Goal: Transaction & Acquisition: Obtain resource

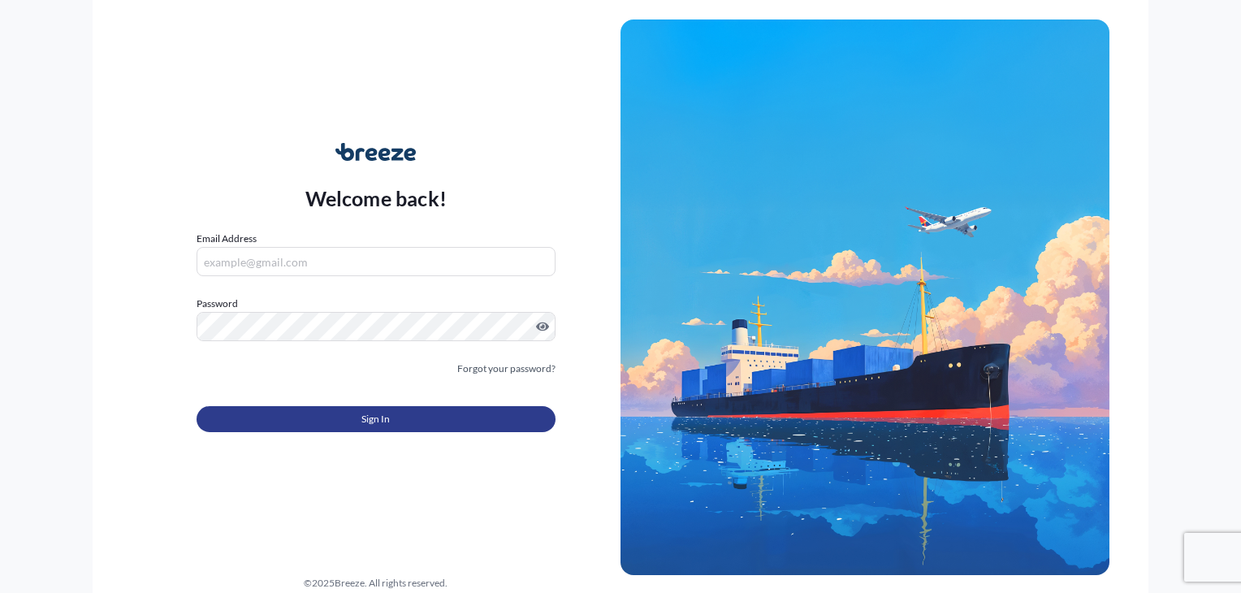
type input "[PERSON_NAME][EMAIL_ADDRESS][DOMAIN_NAME]"
click at [313, 417] on button "Sign In" at bounding box center [376, 419] width 359 height 26
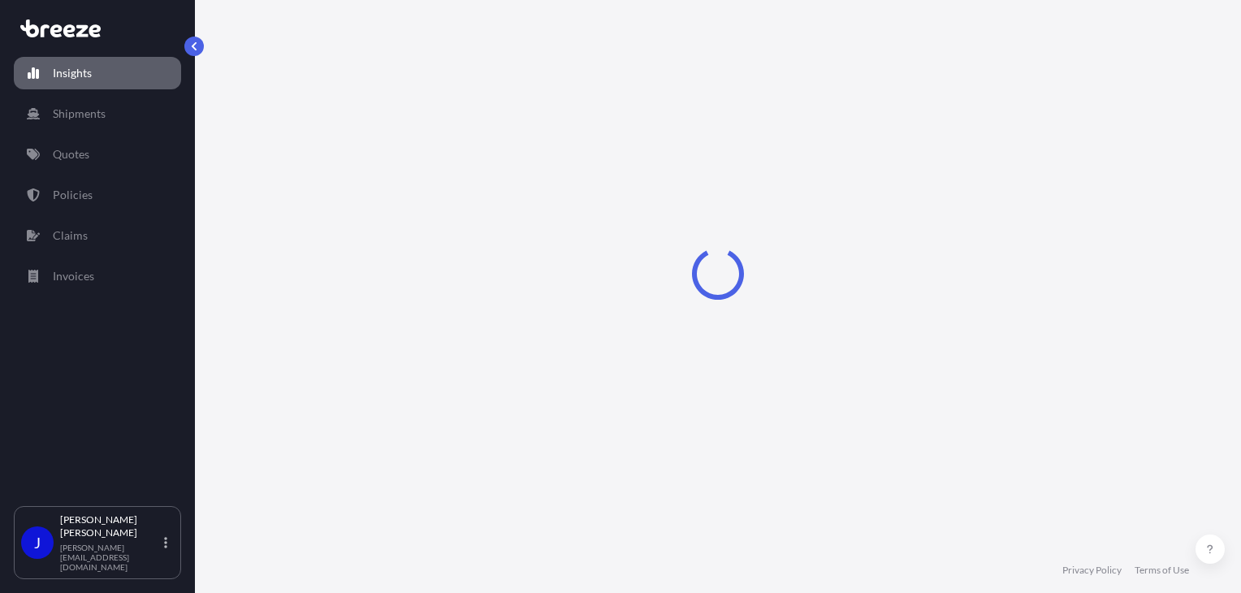
select select "2025"
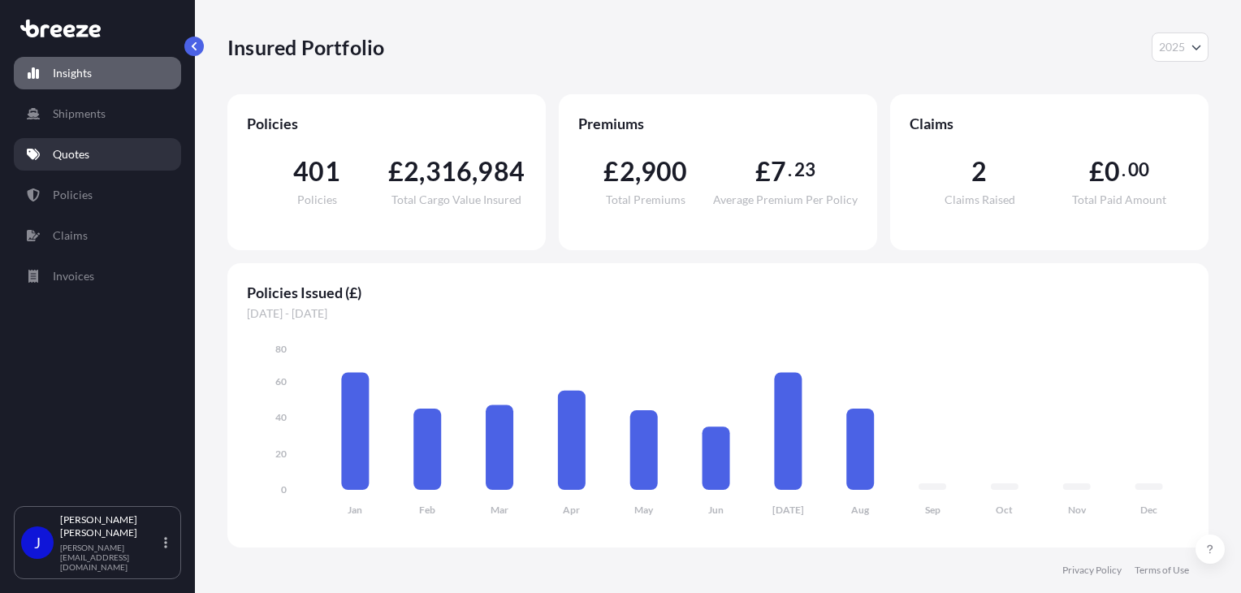
click at [84, 158] on p "Quotes" at bounding box center [71, 154] width 37 height 16
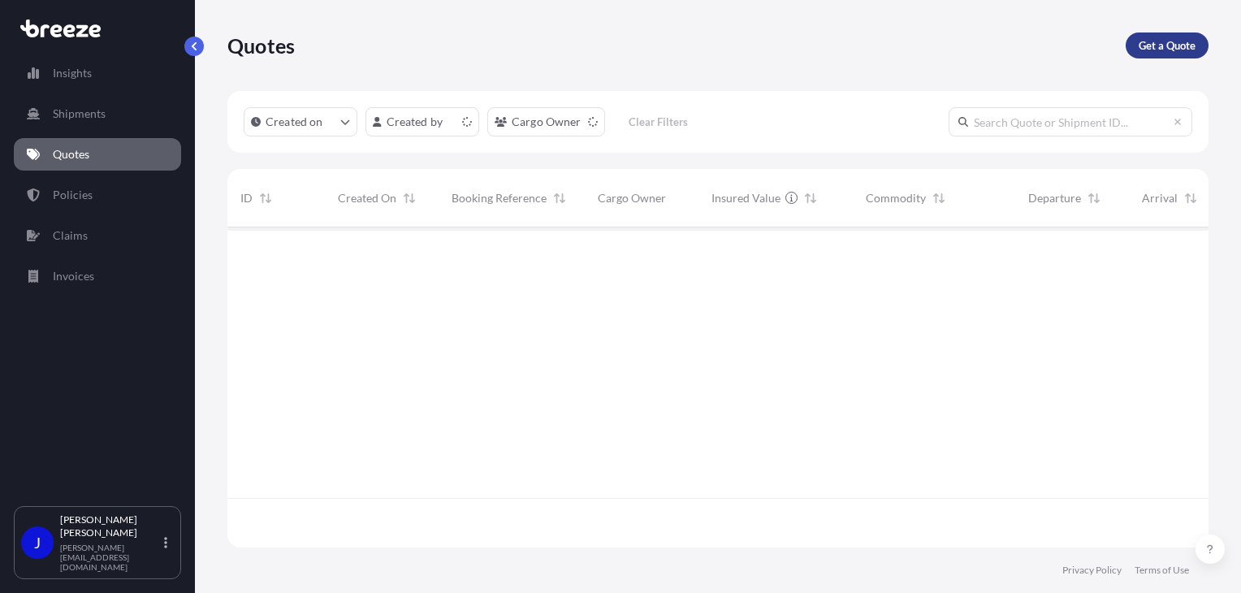
scroll to position [317, 968]
click at [1175, 53] on link "Get a Quote" at bounding box center [1167, 45] width 83 height 26
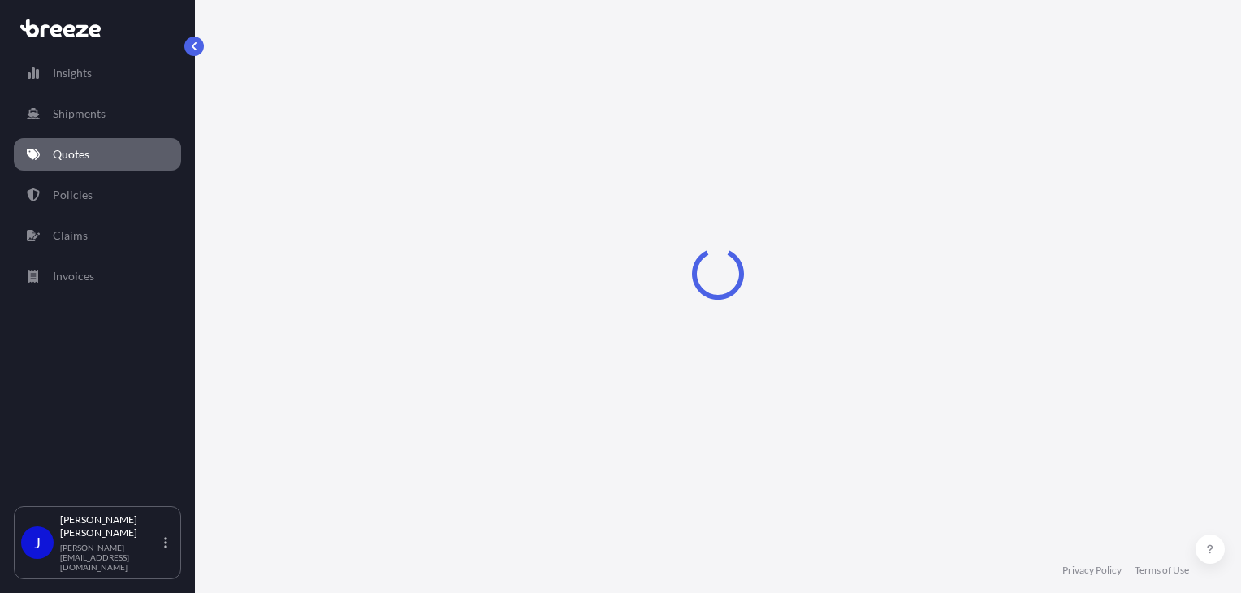
select select "Sea"
select select "1"
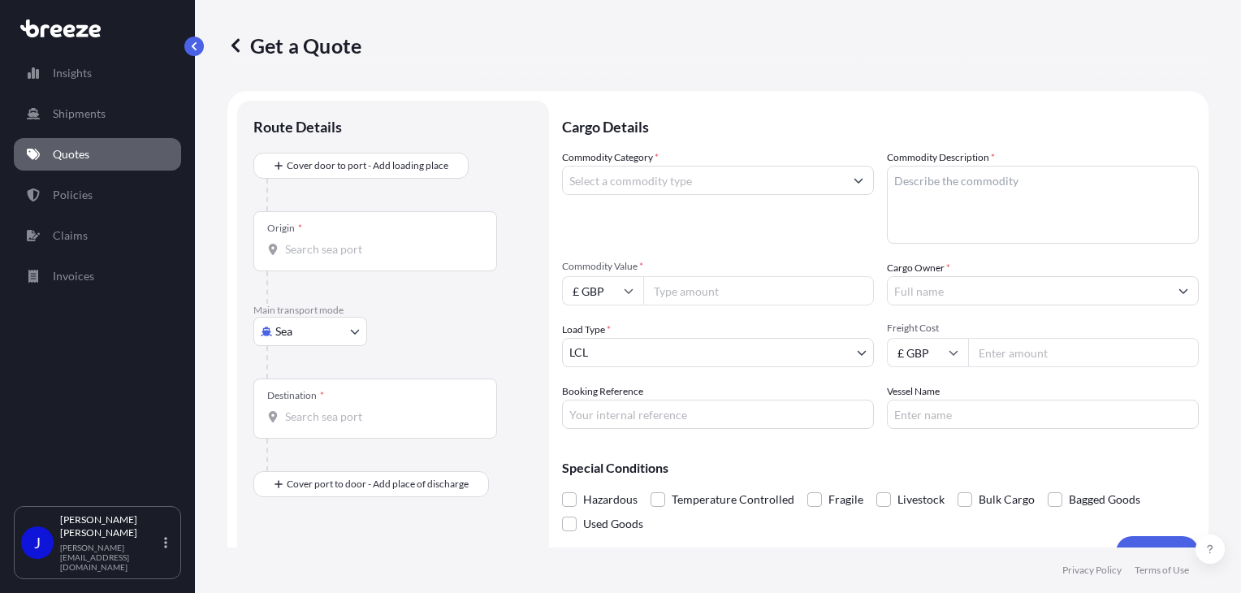
scroll to position [26, 0]
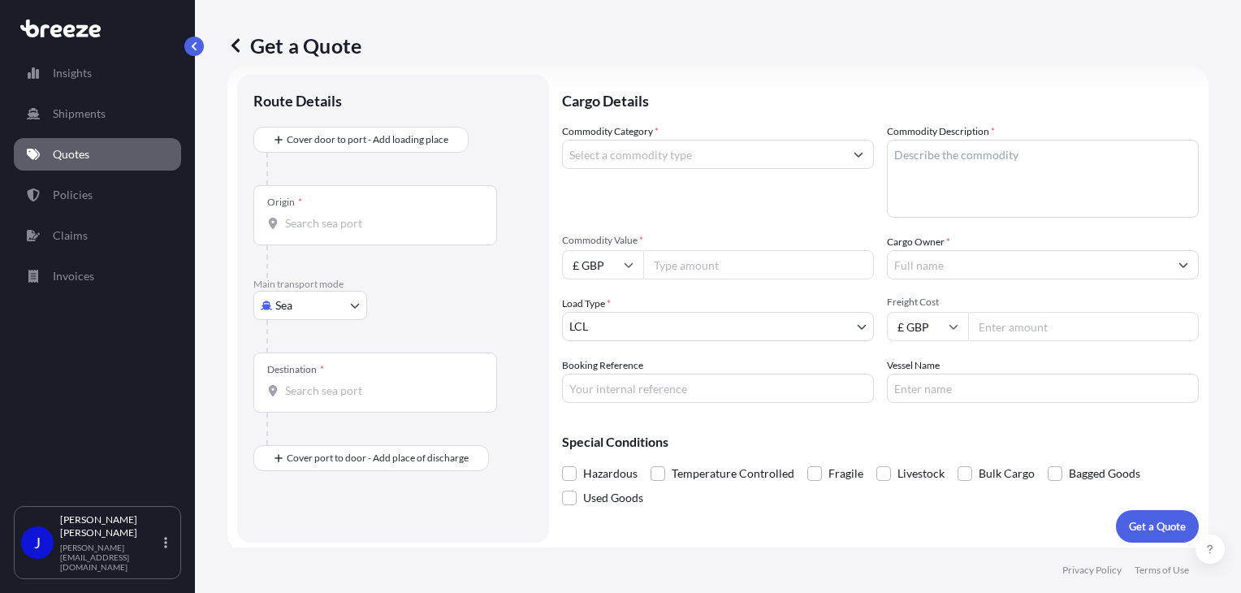
click at [351, 312] on body "Insights Shipments Quotes Policies Claims Invoices J [PERSON_NAME] [PERSON_NAME…" at bounding box center [620, 296] width 1241 height 593
click at [333, 402] on div "Road" at bounding box center [310, 405] width 101 height 29
select select "Road"
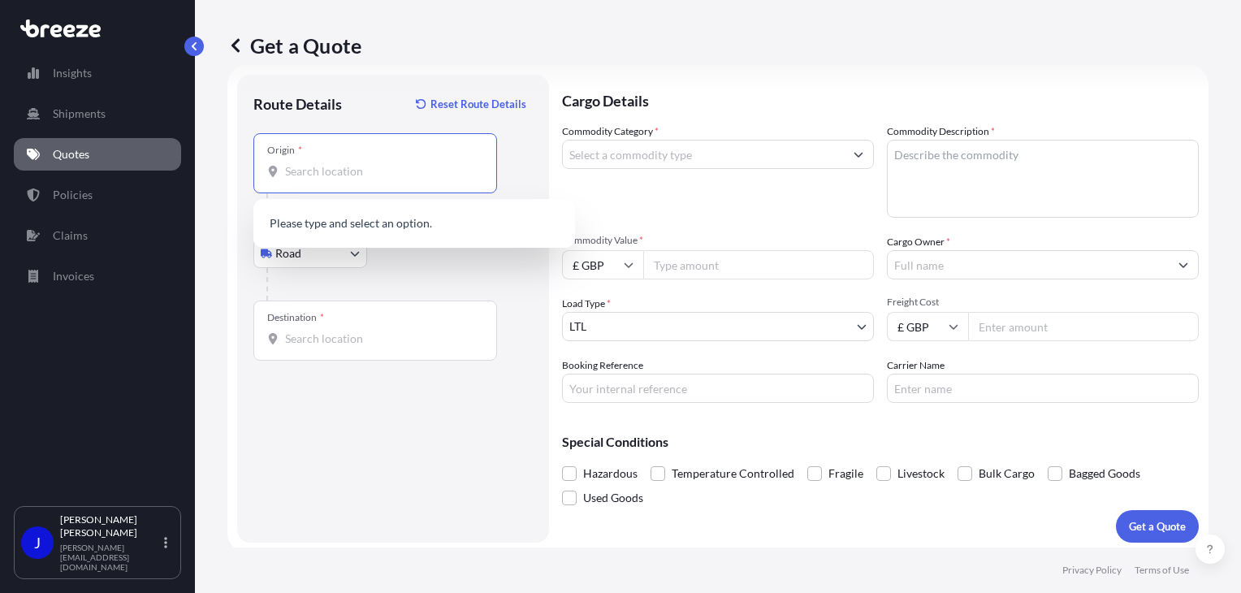
click at [361, 173] on input "Origin *" at bounding box center [381, 171] width 192 height 16
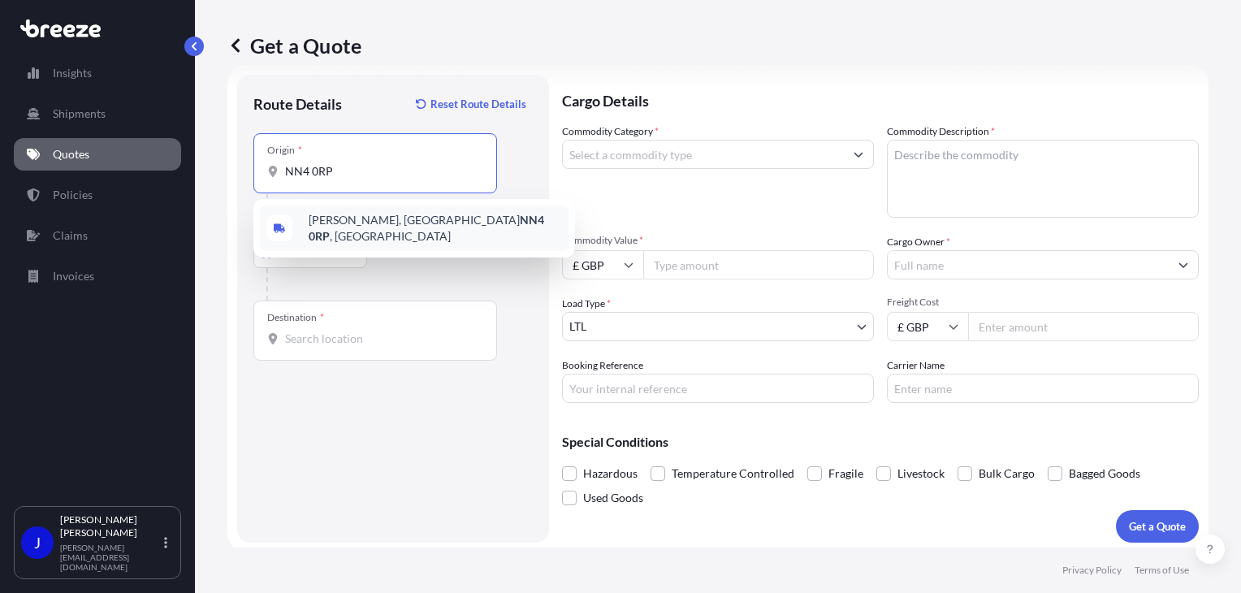
click at [363, 220] on span "Cardinal Cl, Northampton NN4 0RP , UK" at bounding box center [435, 228] width 253 height 32
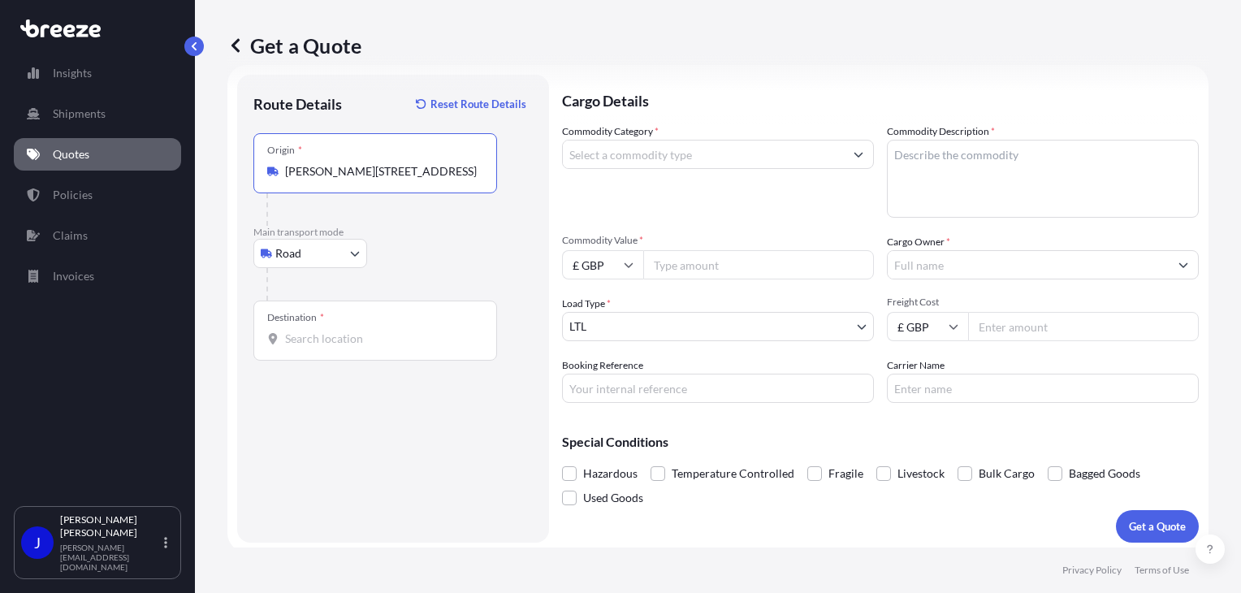
type input "Cardinal Cl, Northampton NN4 0RP, UK"
click at [345, 352] on div "Destination *" at bounding box center [375, 331] width 244 height 60
click at [345, 347] on input "Destination *" at bounding box center [381, 339] width 192 height 16
type input "London NW1 7AW, [GEOGRAPHIC_DATA]"
click at [707, 268] on input "Commodity Value *" at bounding box center [758, 264] width 231 height 29
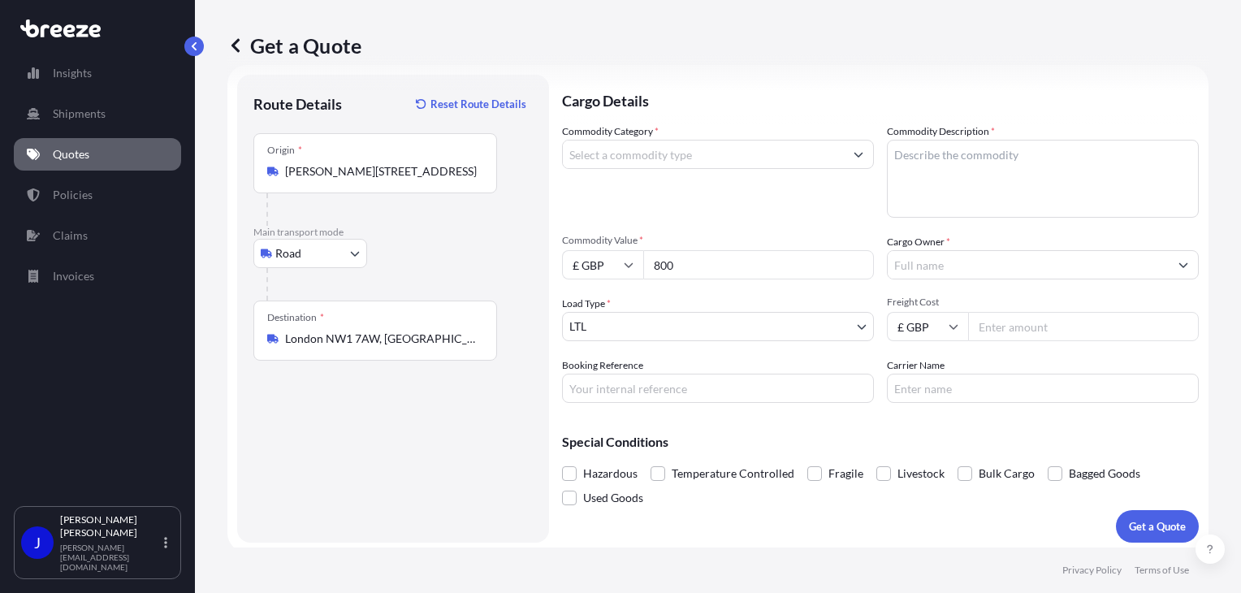
type input "800"
click at [682, 148] on input "Commodity Category *" at bounding box center [703, 154] width 281 height 29
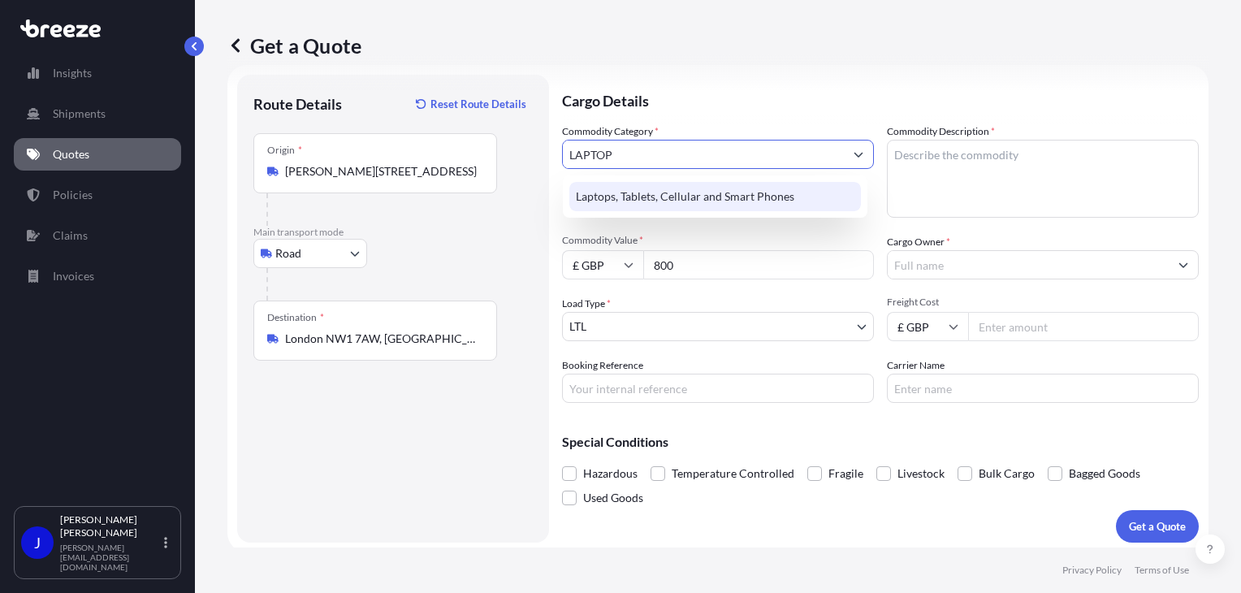
click at [711, 197] on div "Laptops, Tablets, Cellular and Smart Phones" at bounding box center [715, 196] width 292 height 29
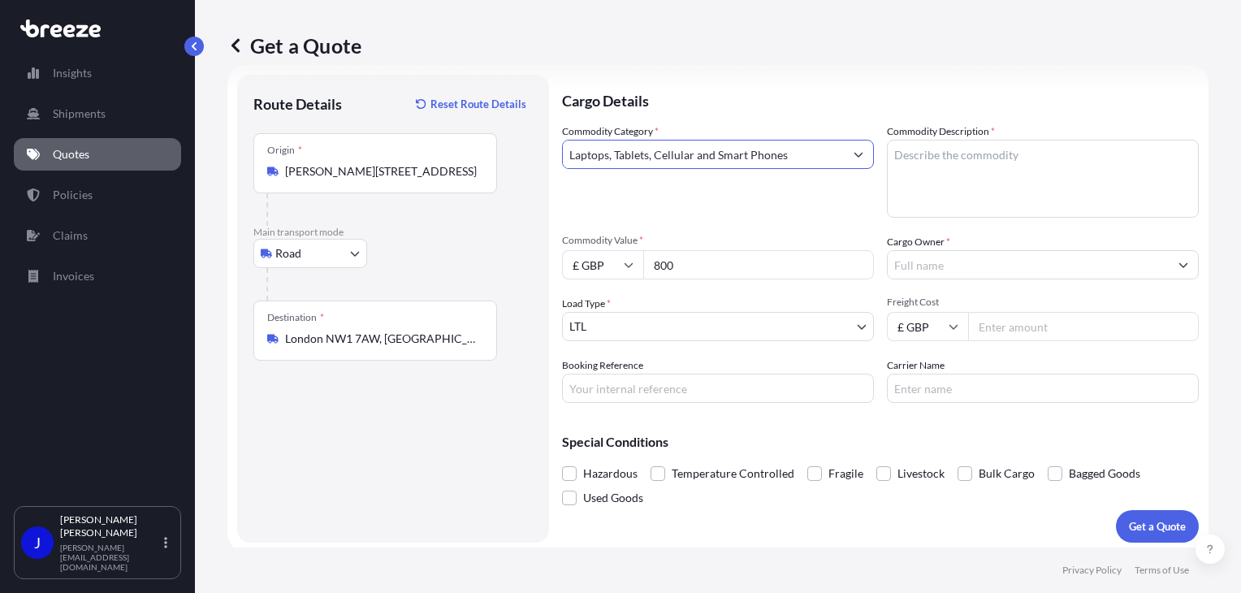
type input "Laptops, Tablets, Cellular and Smart Phones"
click at [913, 156] on textarea "Commodity Description *" at bounding box center [1043, 179] width 312 height 78
type textarea "LAPTOP"
click at [944, 261] on input "Cargo Owner *" at bounding box center [1028, 264] width 281 height 29
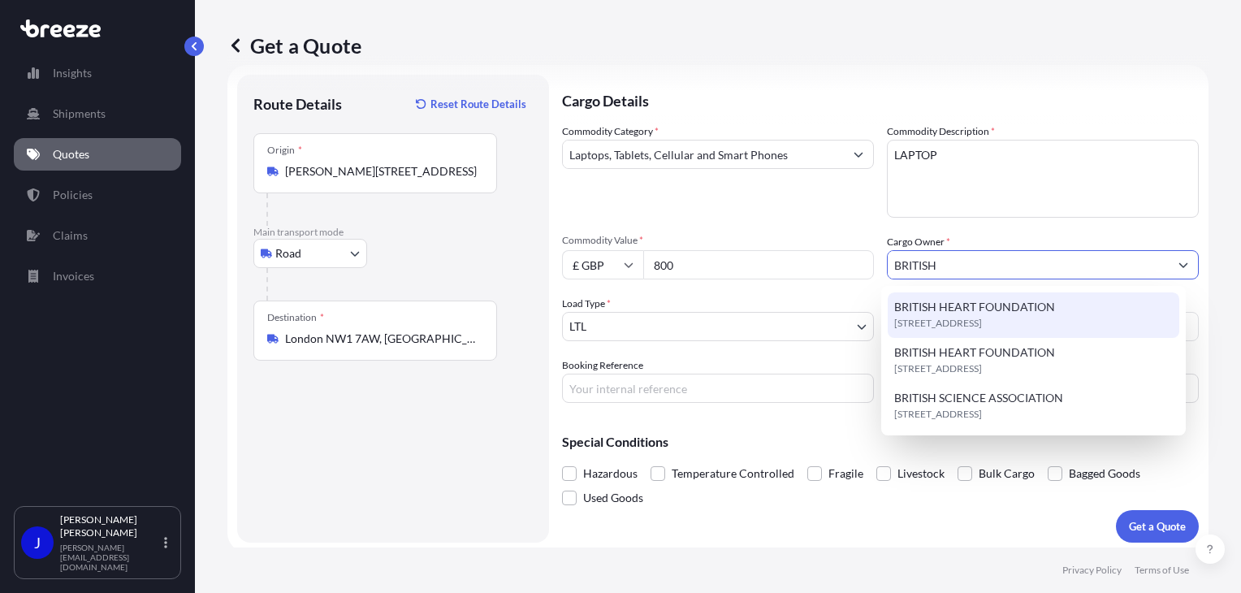
click at [982, 324] on span "[STREET_ADDRESS]" at bounding box center [938, 323] width 88 height 16
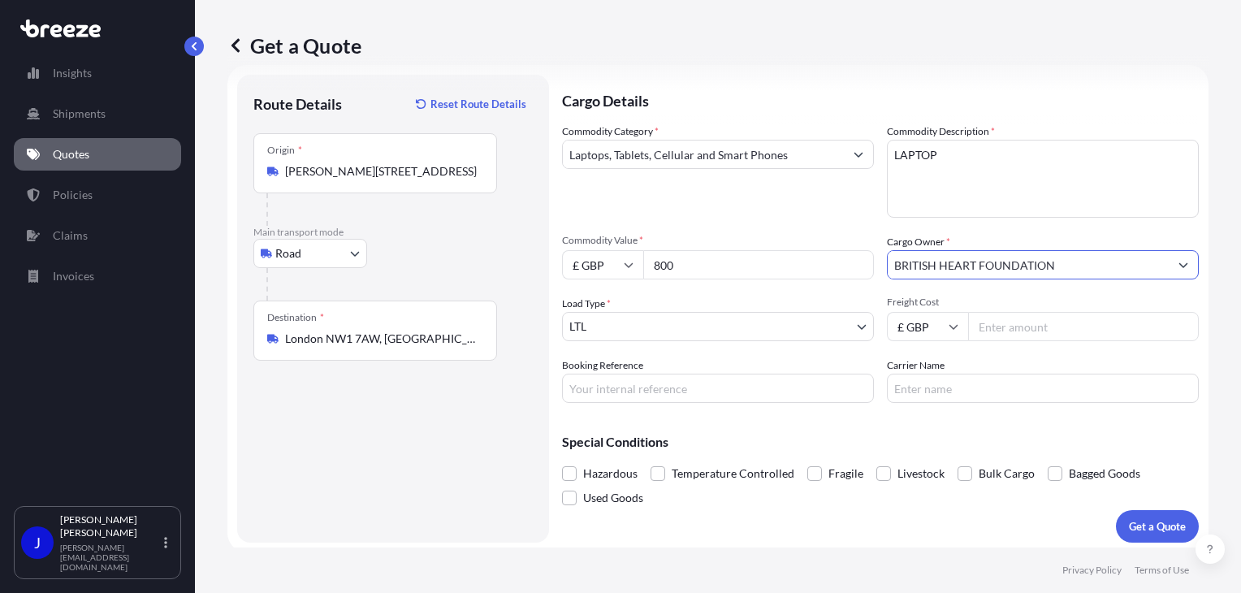
type input "BRITISH HEART FOUNDATION"
click at [1019, 324] on input "Freight Cost" at bounding box center [1083, 326] width 231 height 29
type input "29.90"
click at [633, 389] on input "Booking Reference" at bounding box center [718, 388] width 312 height 29
paste input "2214434"
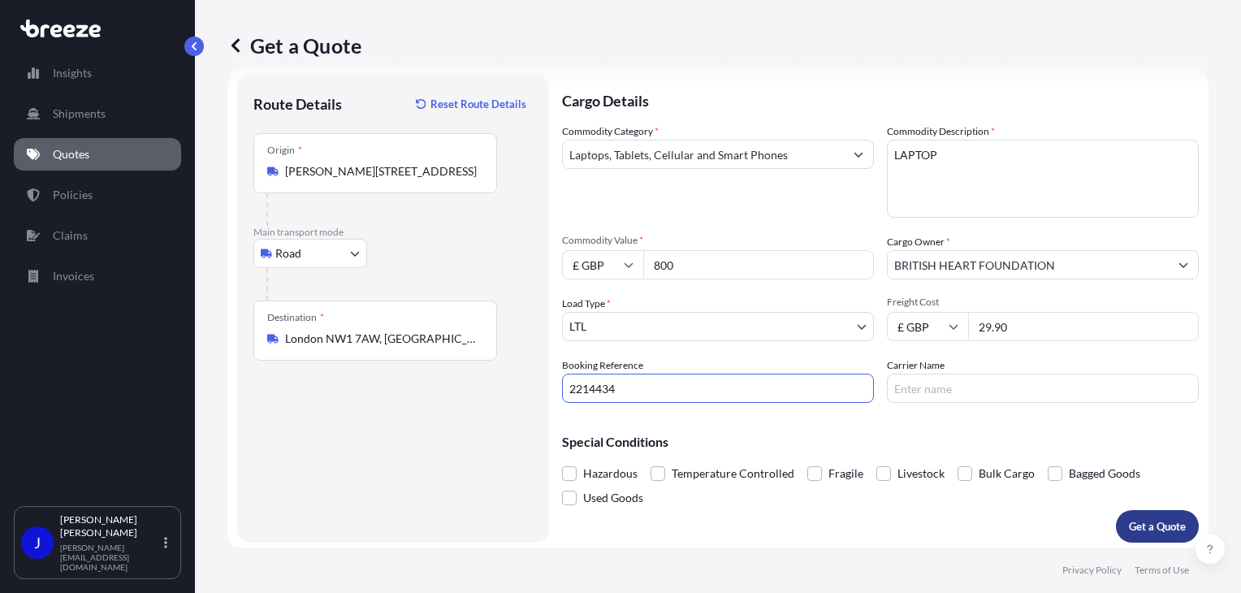
type input "2214434"
click at [1147, 519] on p "Get a Quote" at bounding box center [1157, 526] width 57 height 16
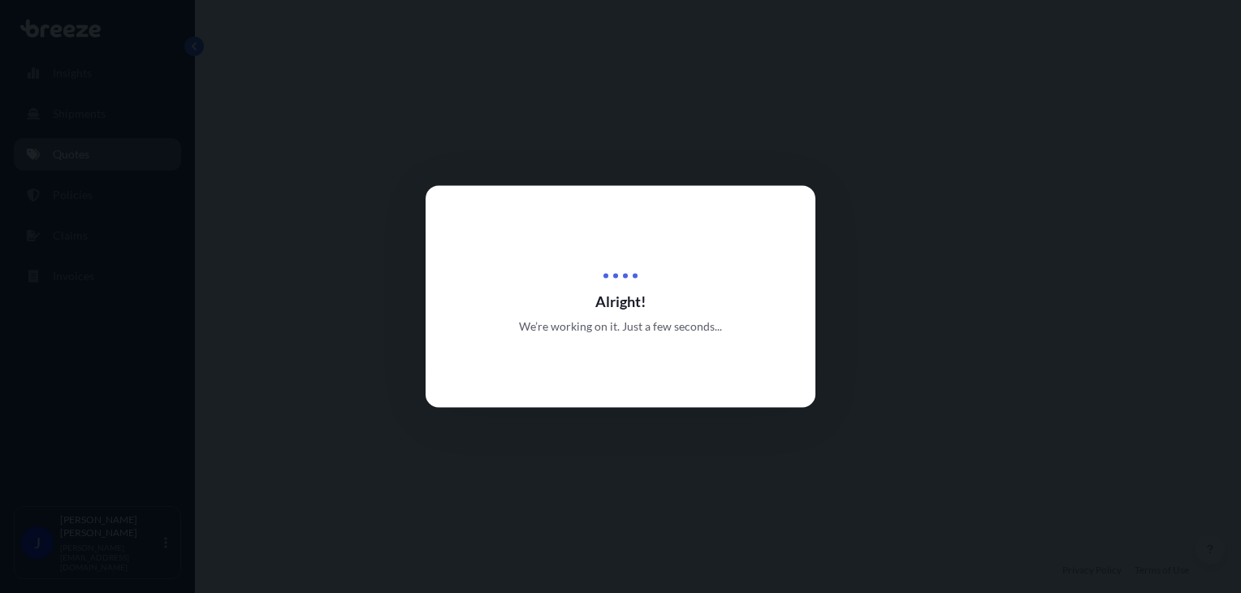
select select "Road"
select select "1"
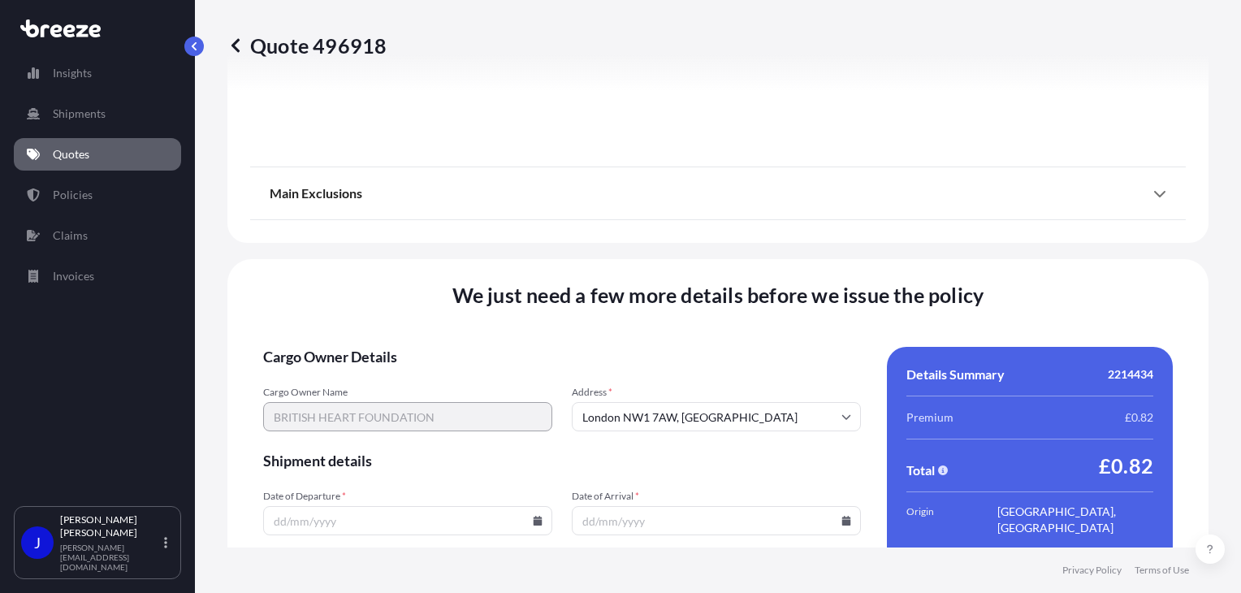
scroll to position [2025, 0]
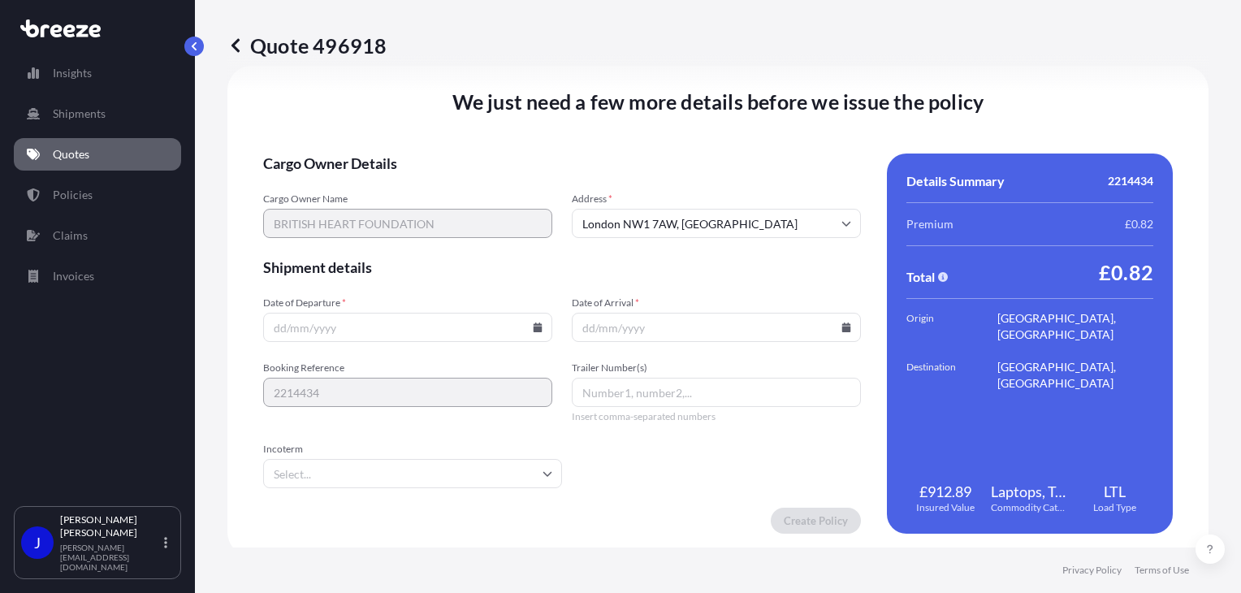
click at [534, 326] on icon at bounding box center [538, 327] width 9 height 10
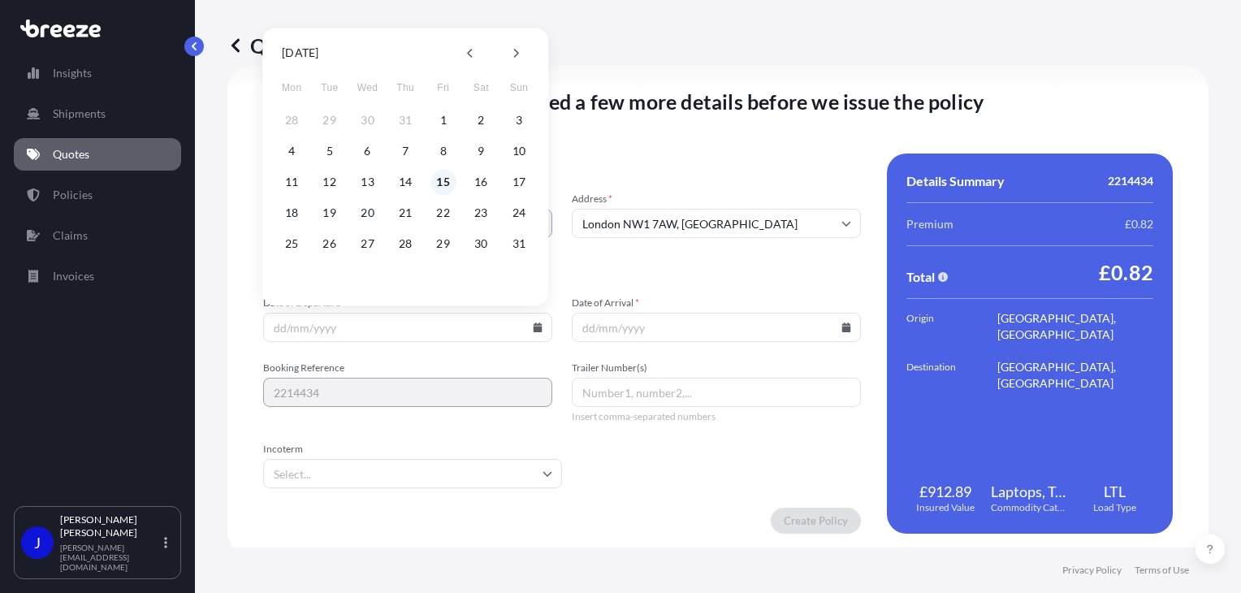
click at [449, 184] on button "15" at bounding box center [443, 182] width 26 height 26
type input "[DATE]"
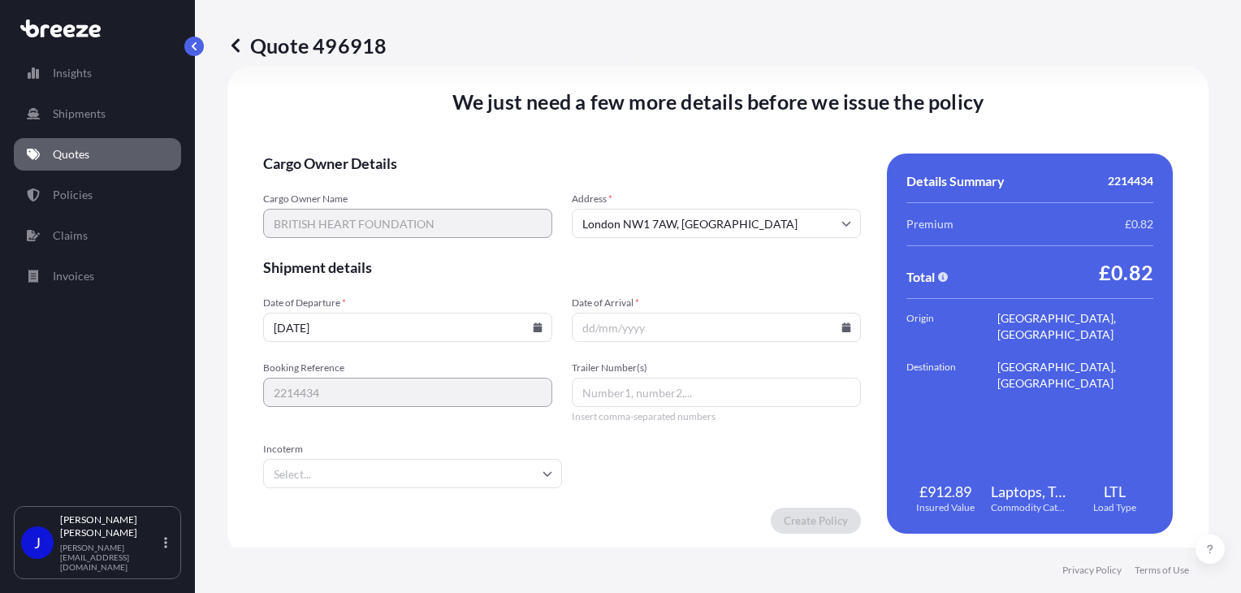
click at [842, 326] on icon at bounding box center [846, 327] width 9 height 10
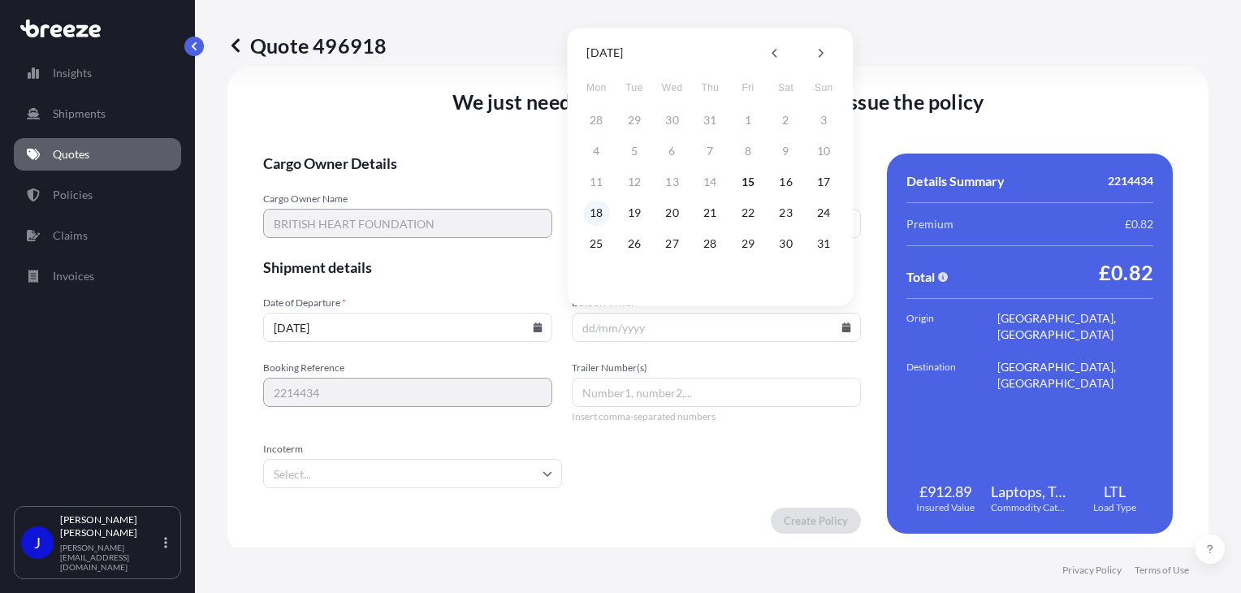
click at [596, 212] on button "18" at bounding box center [596, 213] width 26 height 26
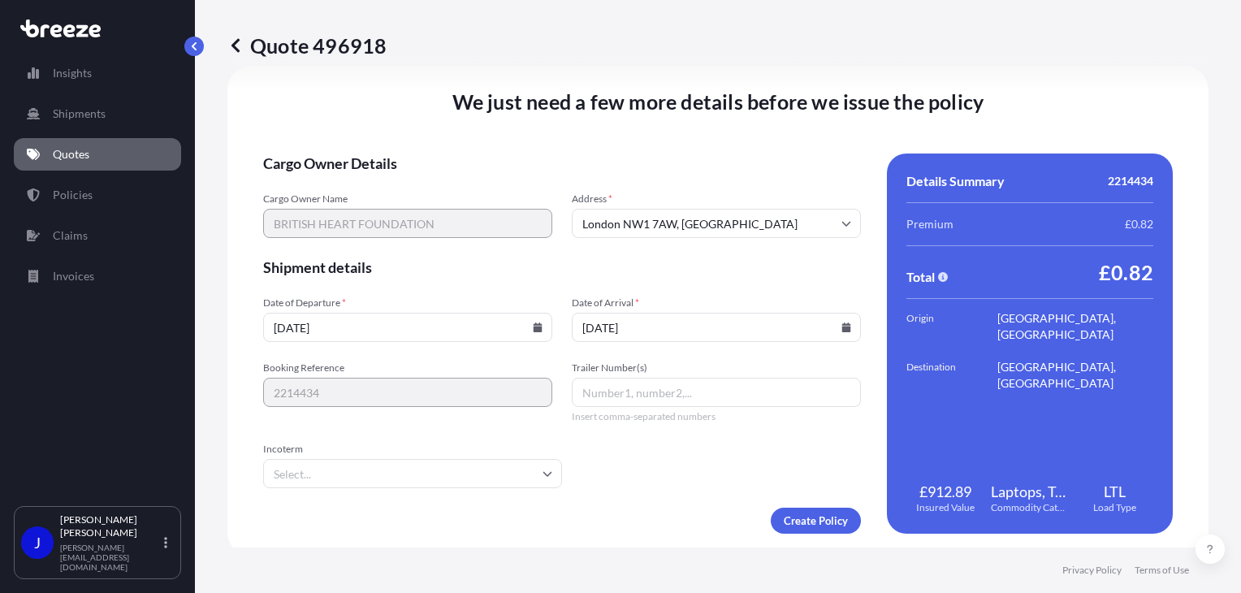
type input "[DATE]"
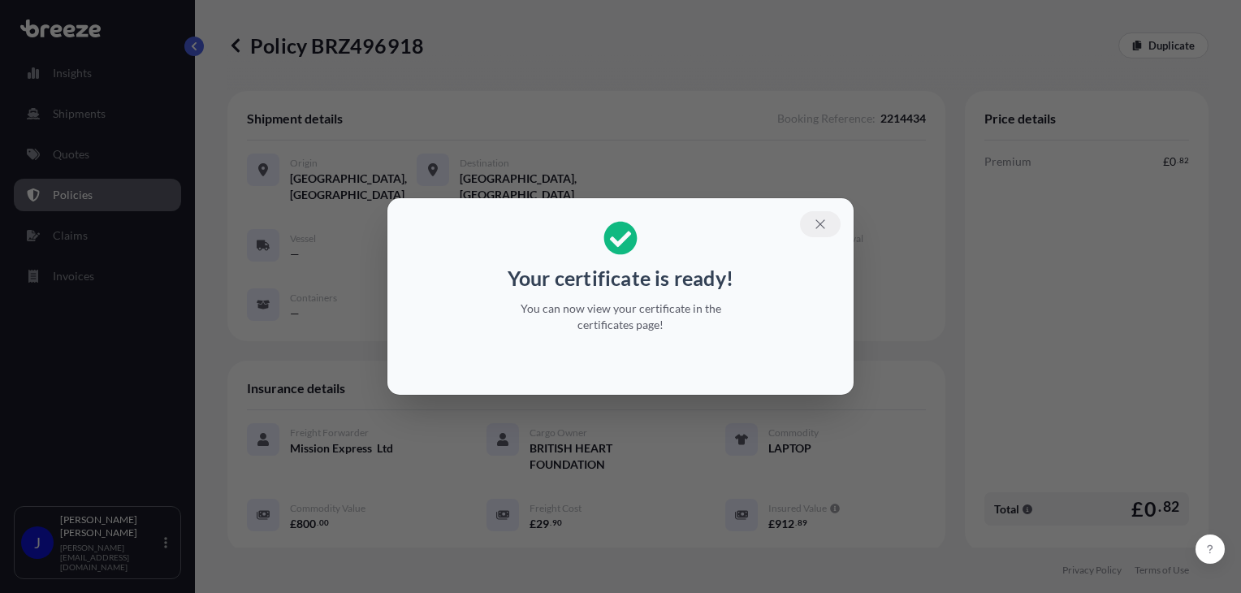
click at [825, 223] on icon "button" at bounding box center [820, 224] width 15 height 15
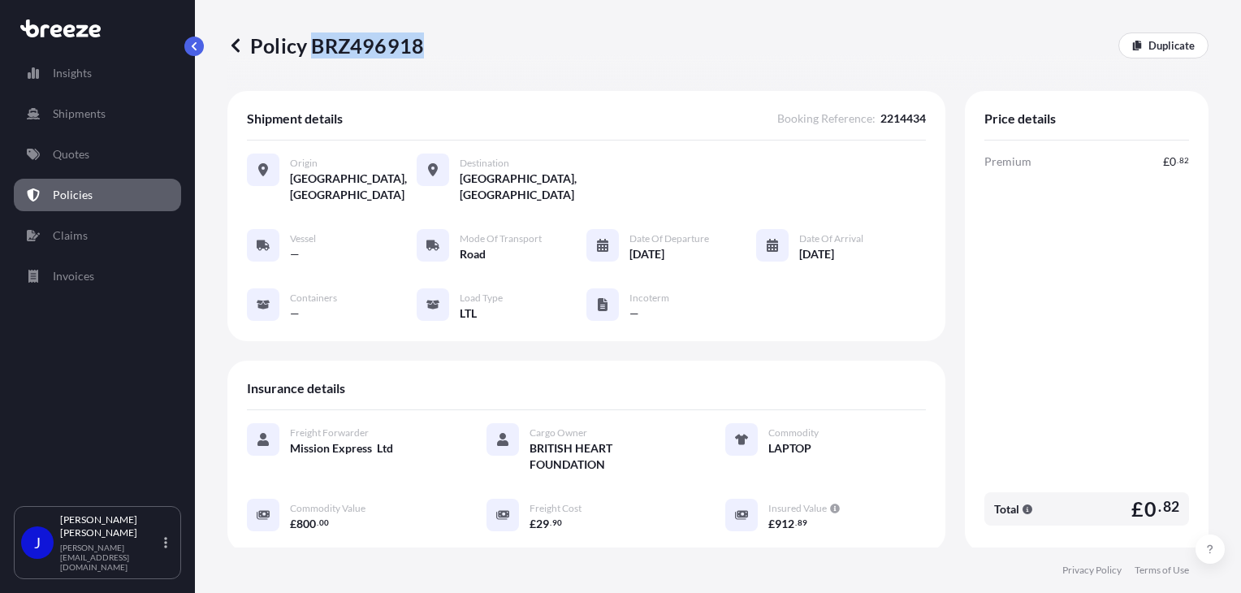
drag, startPoint x: 310, startPoint y: 45, endPoint x: 417, endPoint y: 45, distance: 106.4
click at [417, 45] on p "Policy BRZ496918" at bounding box center [325, 45] width 197 height 26
drag, startPoint x: 417, startPoint y: 45, endPoint x: 407, endPoint y: 45, distance: 9.7
copy p "BRZ496918"
click at [107, 145] on link "Quotes" at bounding box center [97, 154] width 167 height 32
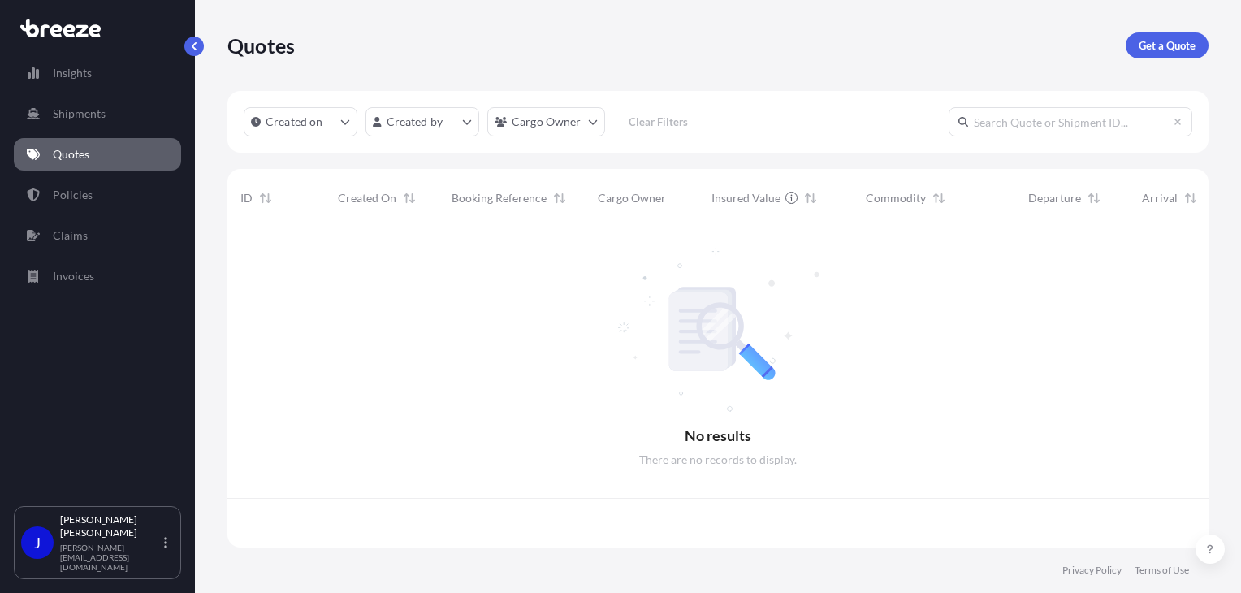
scroll to position [317, 968]
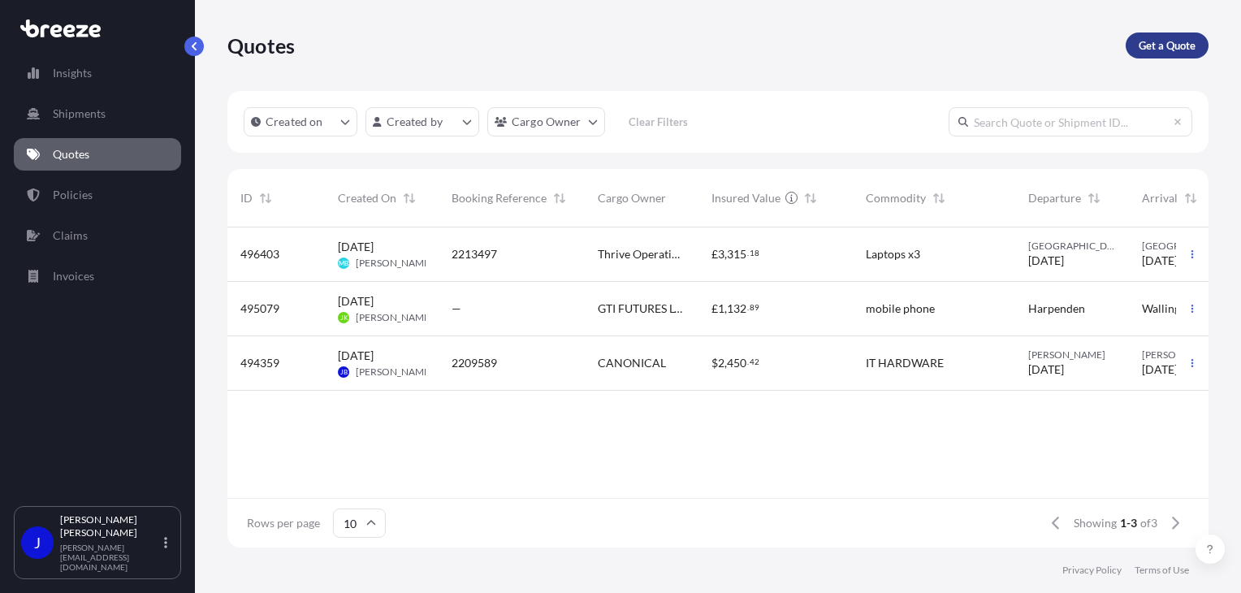
click at [1140, 35] on link "Get a Quote" at bounding box center [1167, 45] width 83 height 26
select select "Sea"
select select "1"
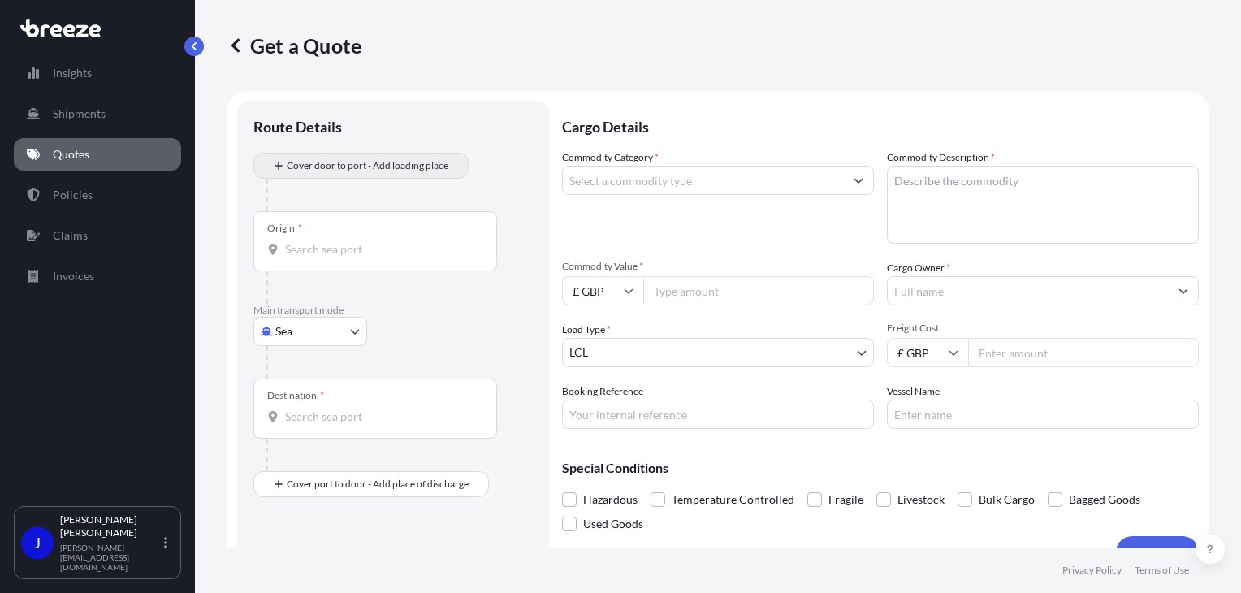
scroll to position [26, 0]
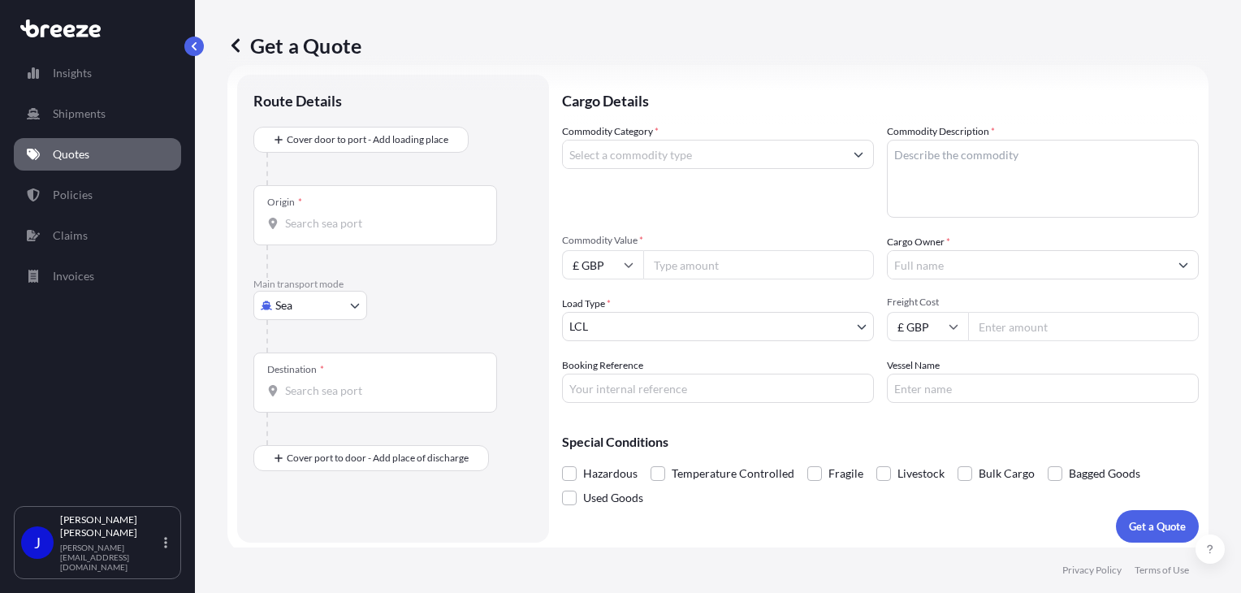
click at [310, 303] on body "Insights Shipments Quotes Policies Claims Invoices J [PERSON_NAME] [PERSON_NAME…" at bounding box center [620, 296] width 1241 height 593
click at [314, 399] on div "Road" at bounding box center [310, 405] width 101 height 29
select select "Road"
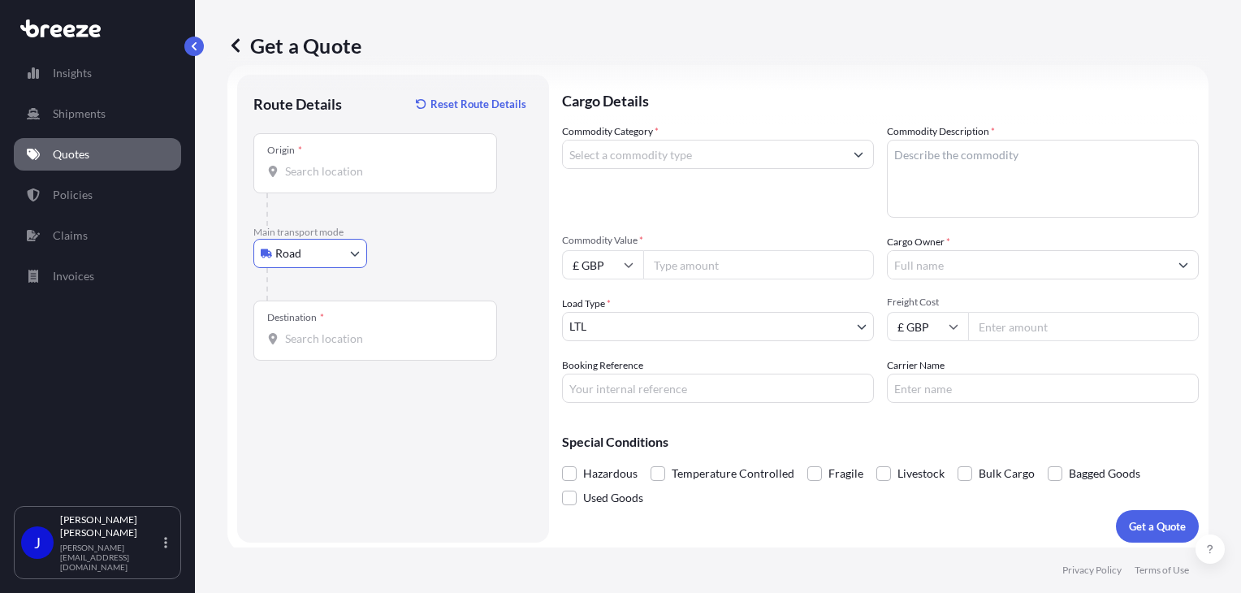
click at [320, 180] on div "Origin *" at bounding box center [375, 163] width 244 height 60
click at [320, 180] on input "Origin *" at bounding box center [381, 171] width 192 height 16
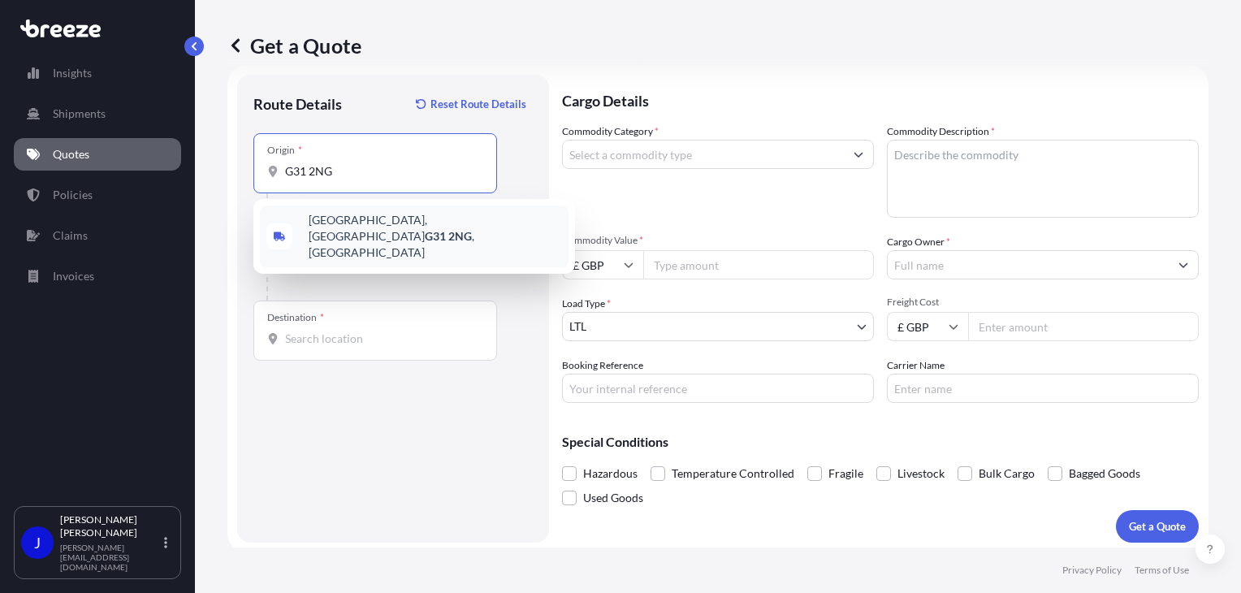
click at [338, 232] on span "Ark Lane, Glasgow G31 2NG , UK" at bounding box center [435, 236] width 253 height 49
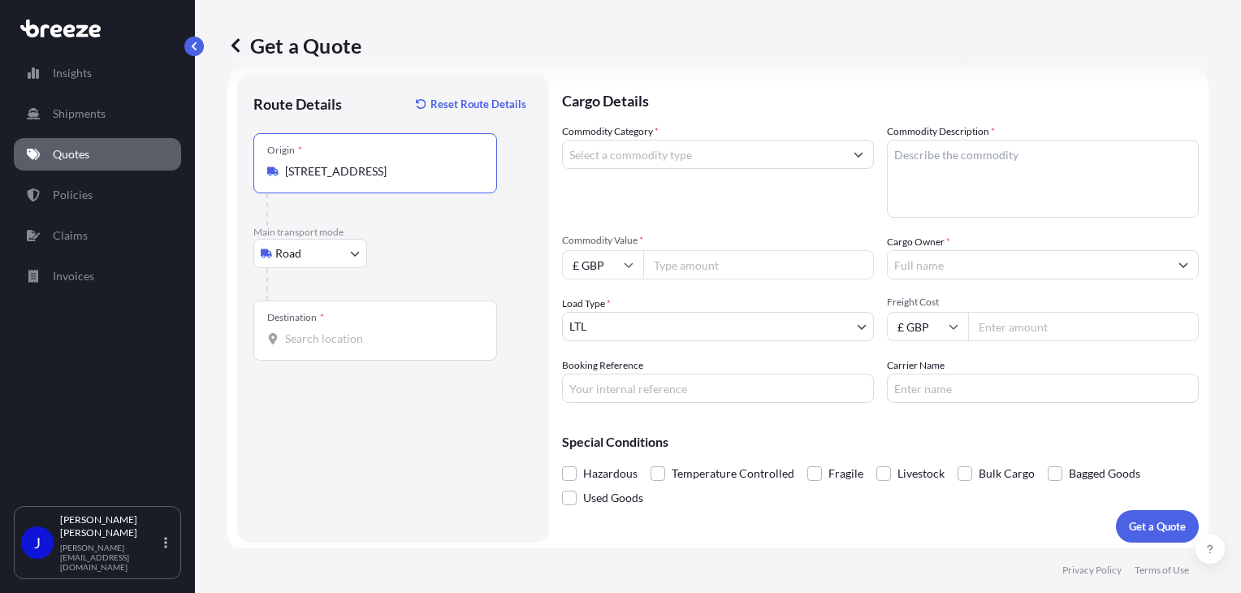
type input "Ark Lane, Glasgow G31 2NG, UK"
click at [313, 340] on input "Destination *" at bounding box center [381, 339] width 192 height 16
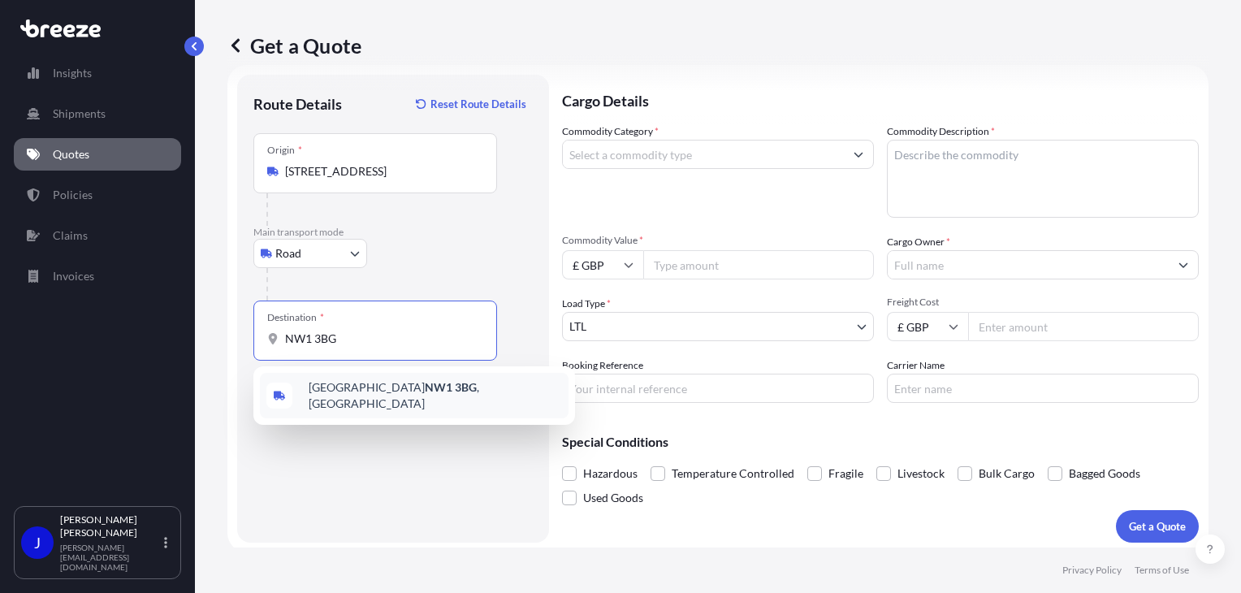
click at [345, 398] on span "London NW1 3BG , UK" at bounding box center [435, 395] width 253 height 32
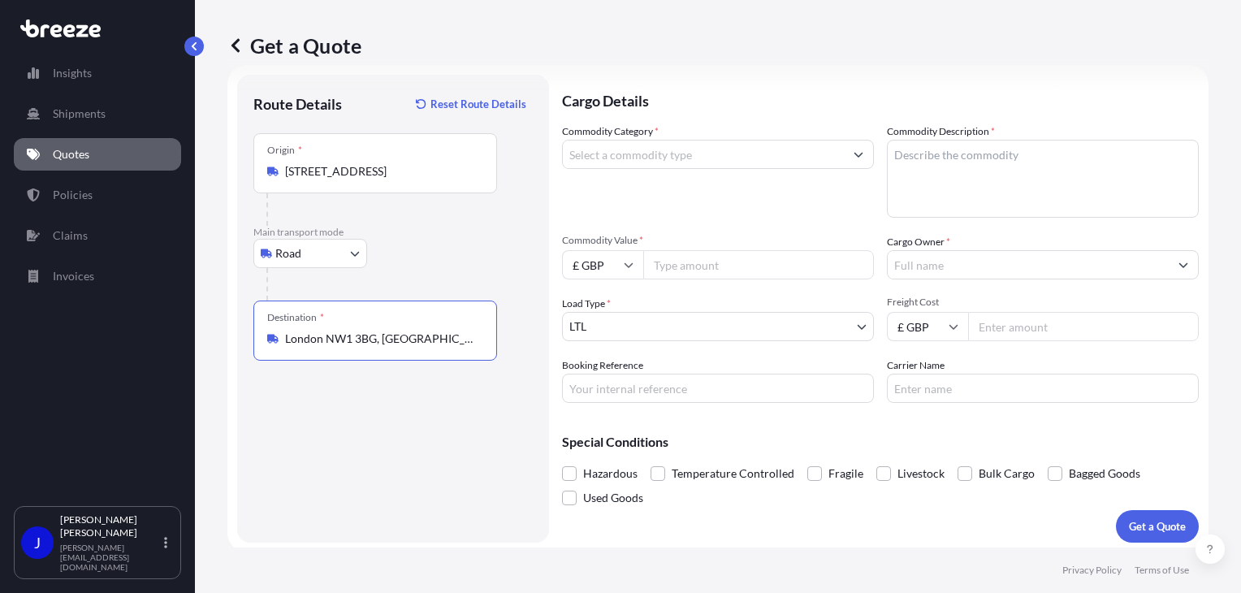
type input "London NW1 3BG, UK"
click at [653, 162] on input "Commodity Category *" at bounding box center [703, 154] width 281 height 29
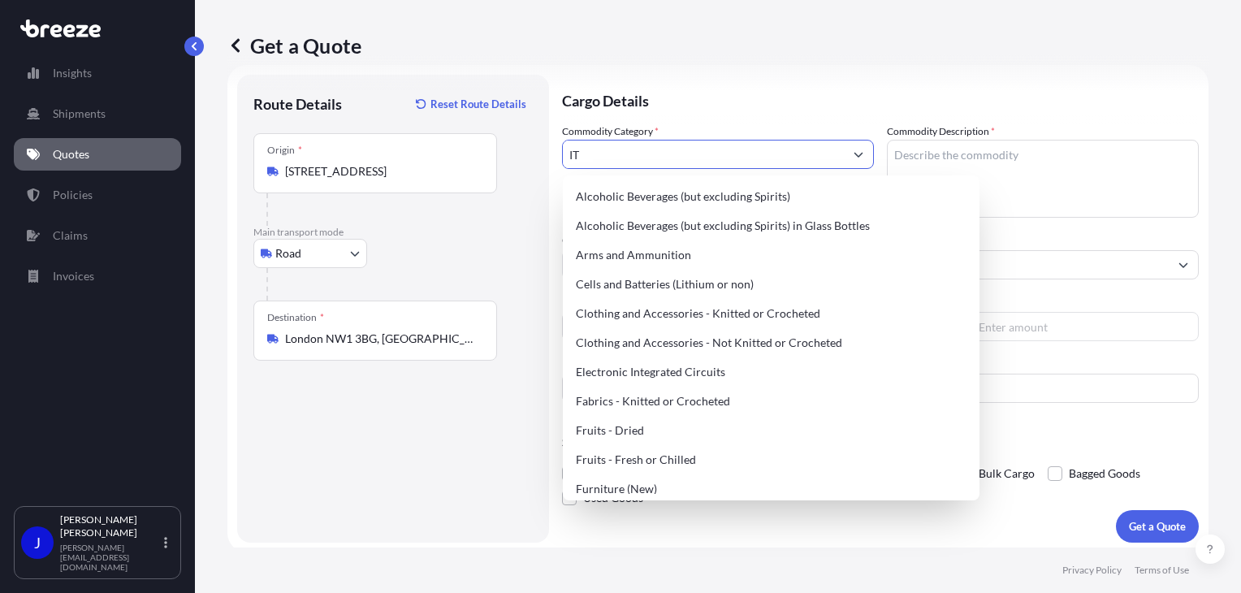
type input "I"
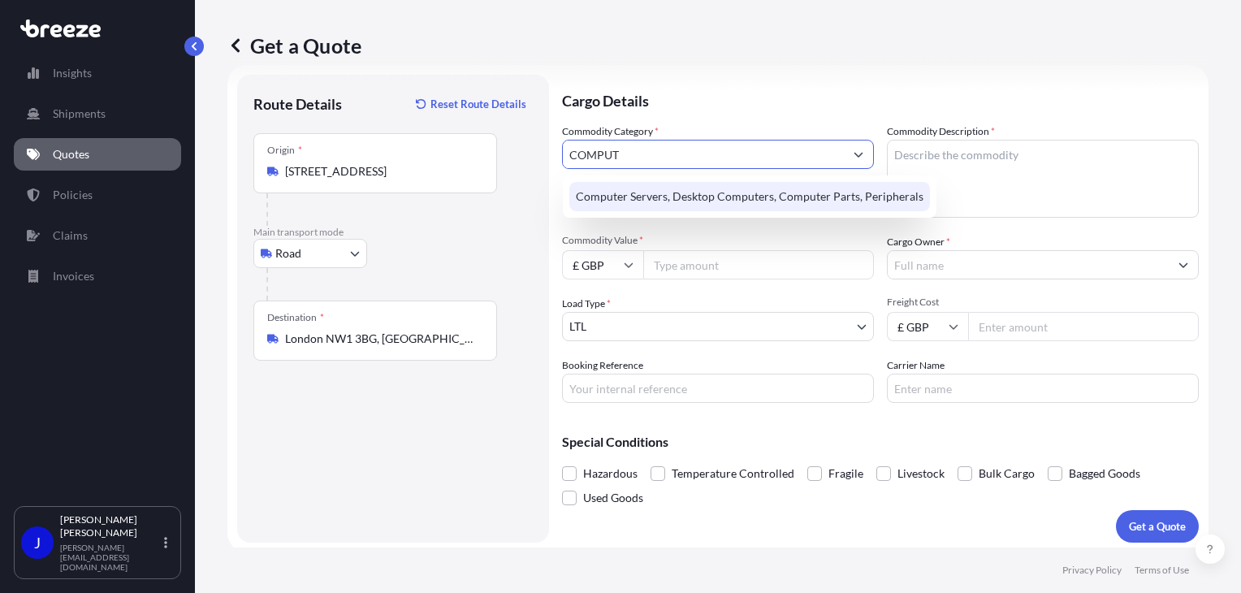
click at [706, 197] on div "Computer Servers, Desktop Computers, Computer Parts, Peripherals" at bounding box center [749, 196] width 361 height 29
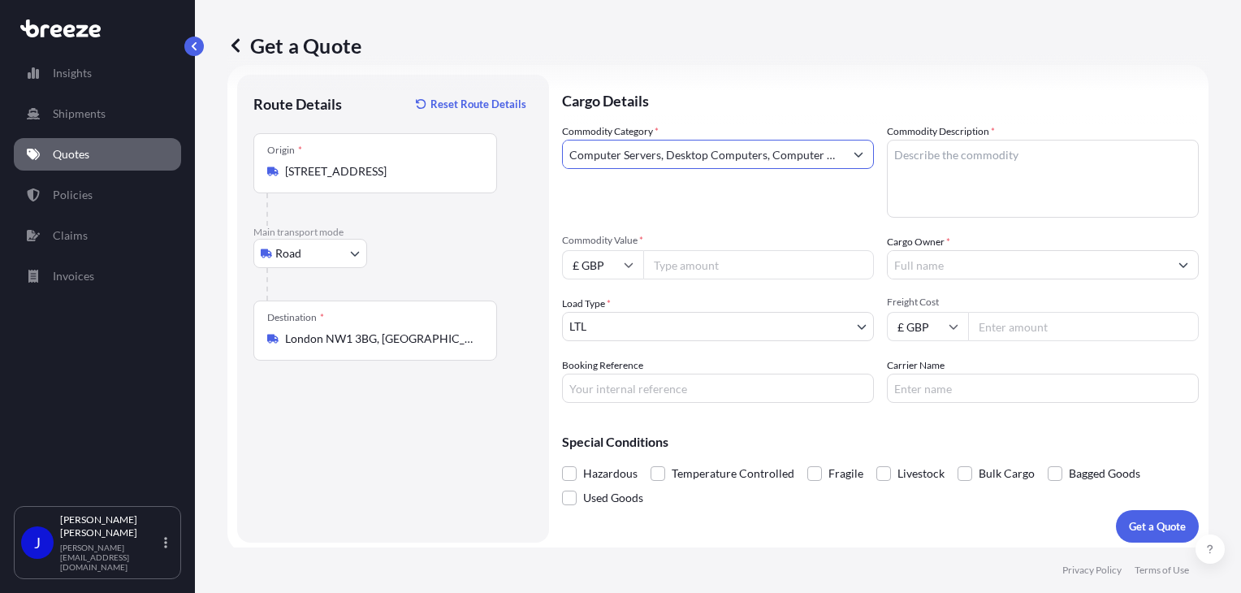
type input "Computer Servers, Desktop Computers, Computer Parts, Peripherals"
click at [928, 157] on textarea "Commodity Description *" at bounding box center [1043, 179] width 312 height 78
type textarea "IT EQUIPMENT"
click at [771, 266] on input "Commodity Value *" at bounding box center [758, 264] width 231 height 29
type input "600"
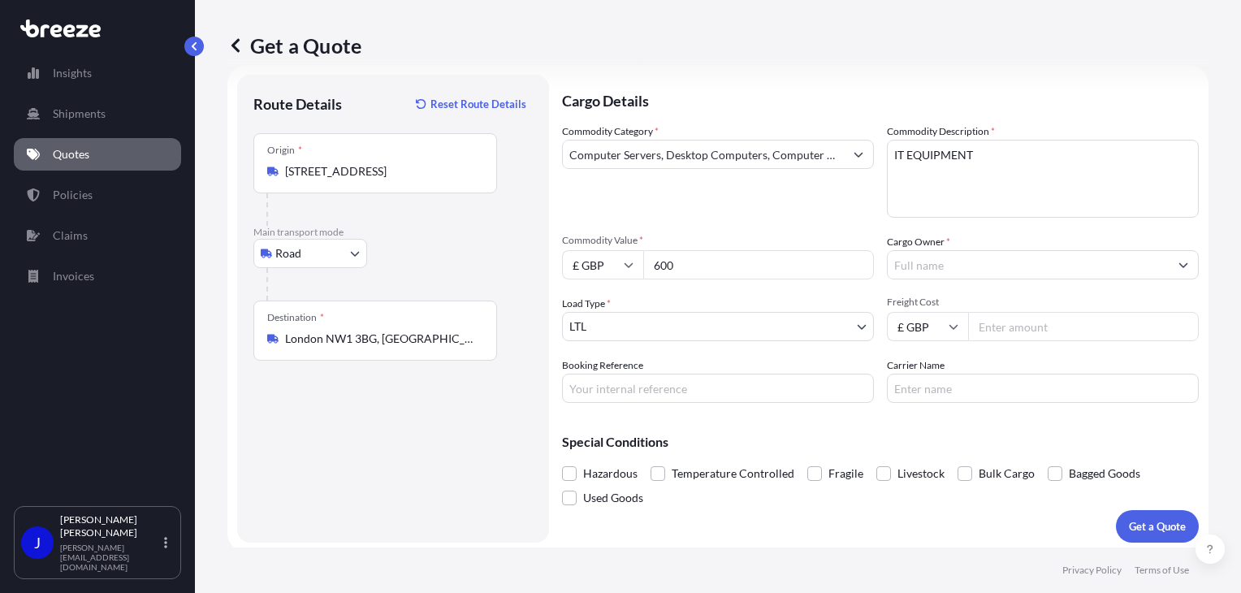
click at [945, 269] on input "Cargo Owner *" at bounding box center [1028, 264] width 281 height 29
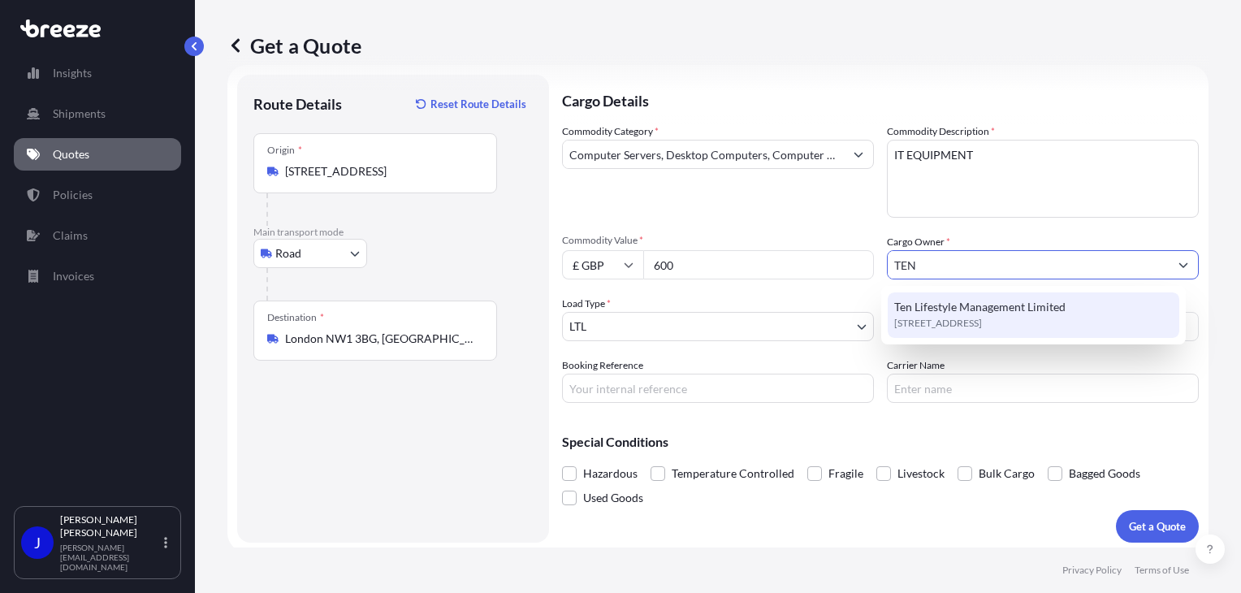
click at [982, 324] on span "NW1 3AL, NW1 3AL, London, United Kingdom" at bounding box center [938, 323] width 88 height 16
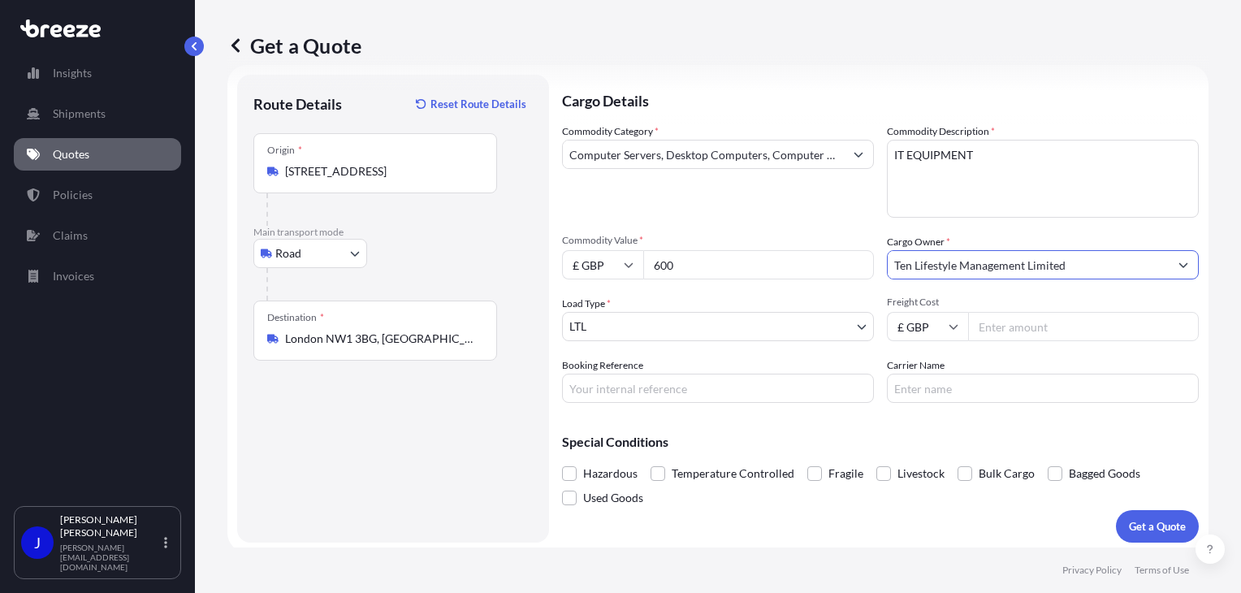
type input "Ten Lifestyle Management Limited"
paste input "2214297"
type input "2214297"
click at [993, 331] on input "Freight Cost" at bounding box center [1083, 326] width 231 height 29
type input "38.60"
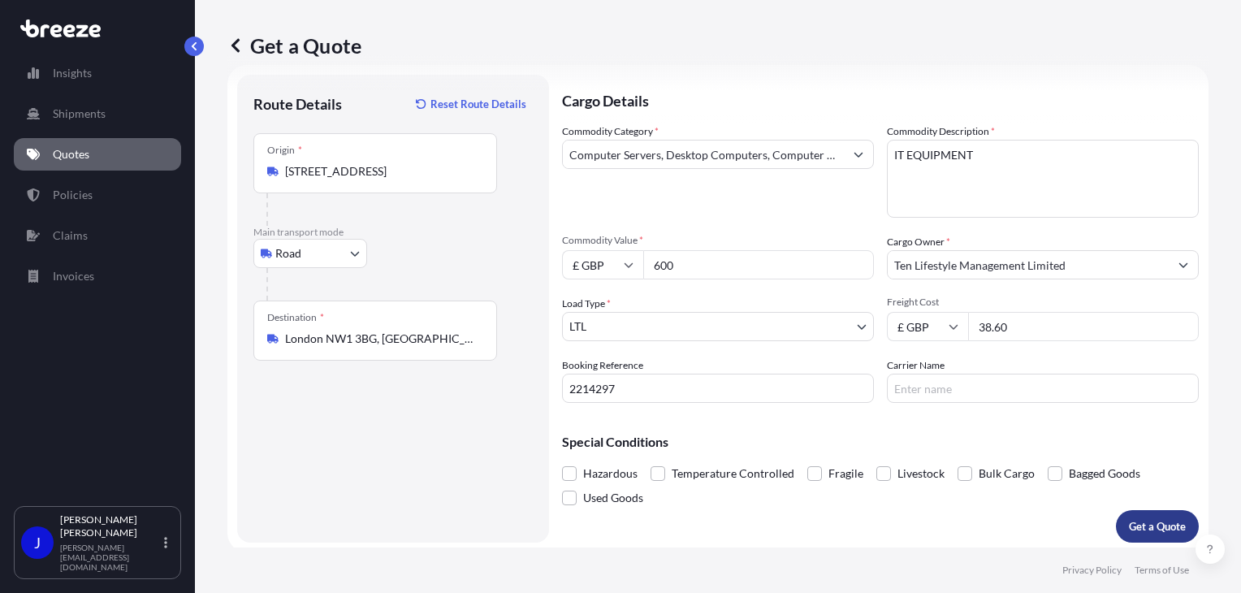
click at [1166, 532] on p "Get a Quote" at bounding box center [1157, 526] width 57 height 16
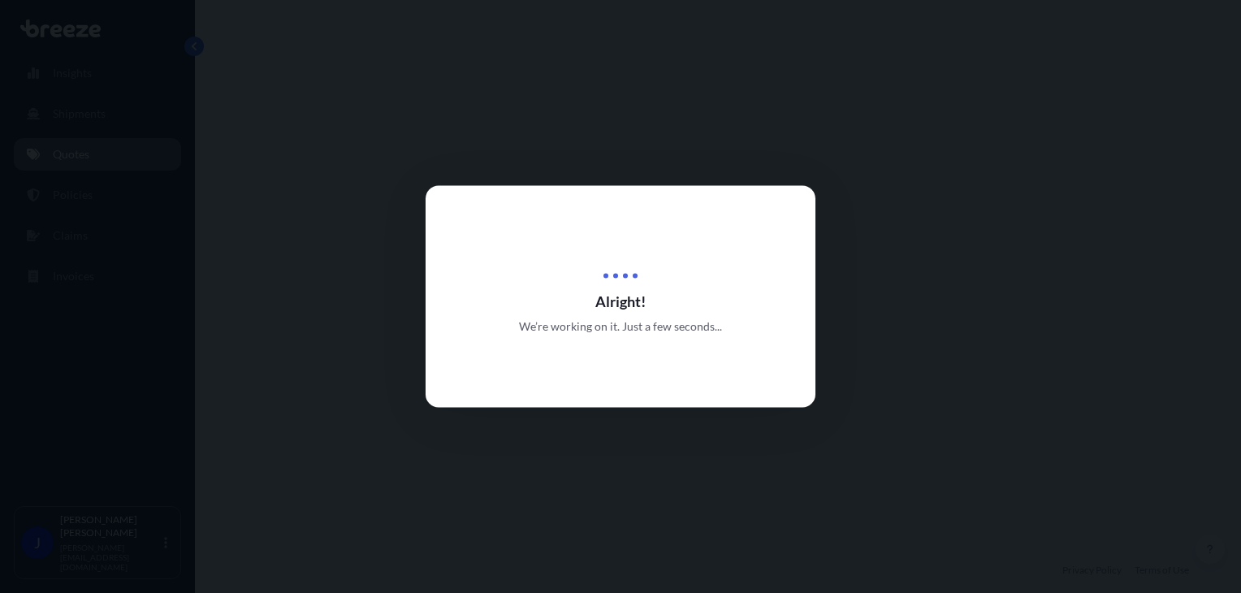
select select "Road"
select select "1"
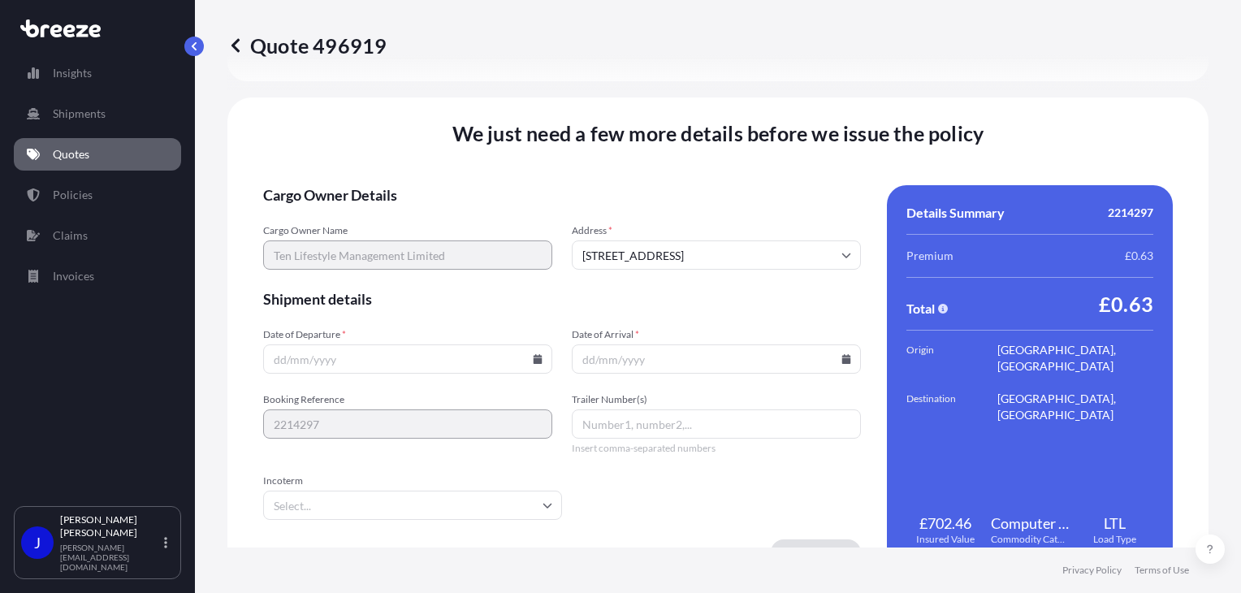
scroll to position [2048, 0]
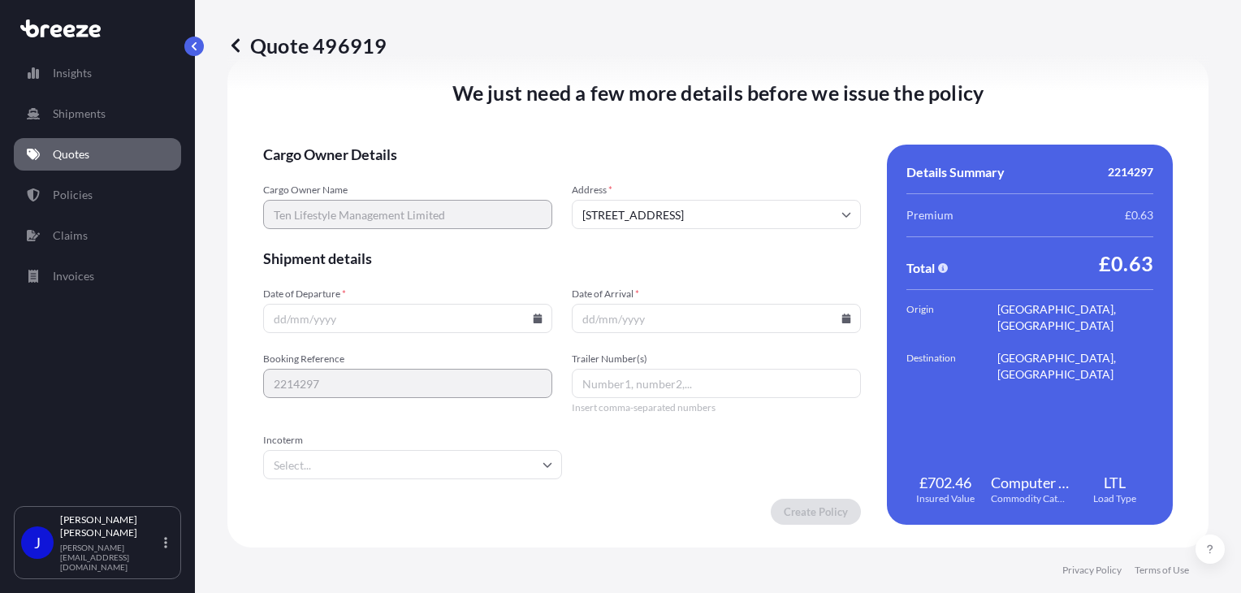
click at [534, 323] on icon at bounding box center [538, 319] width 9 height 10
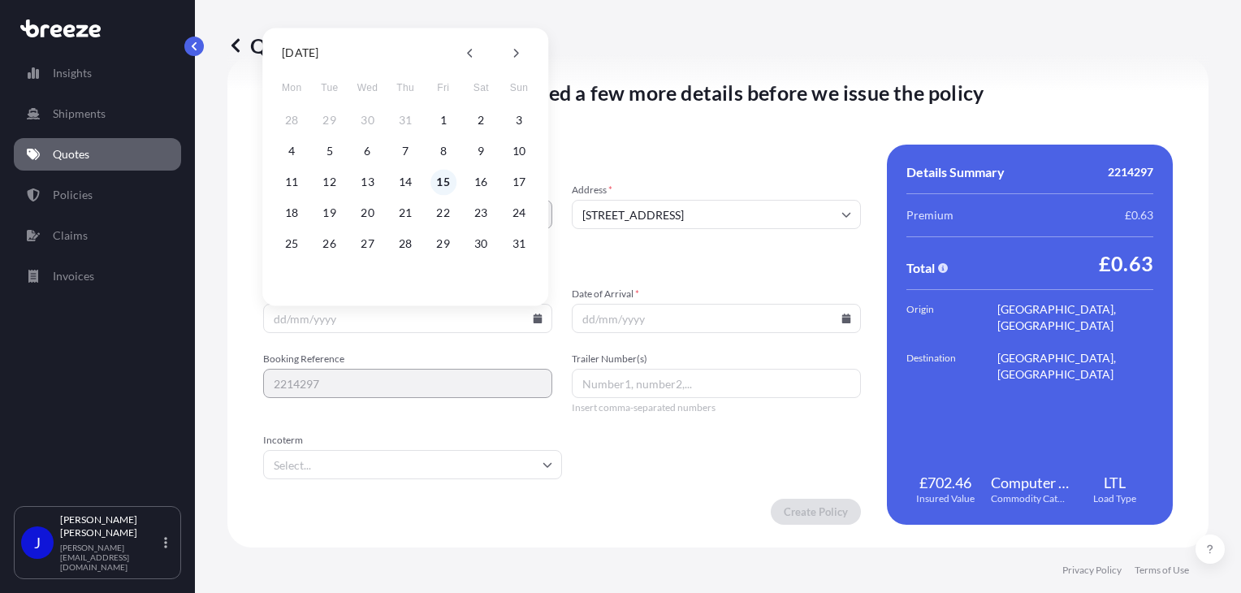
click at [443, 180] on button "15" at bounding box center [443, 182] width 26 height 26
type input "[DATE]"
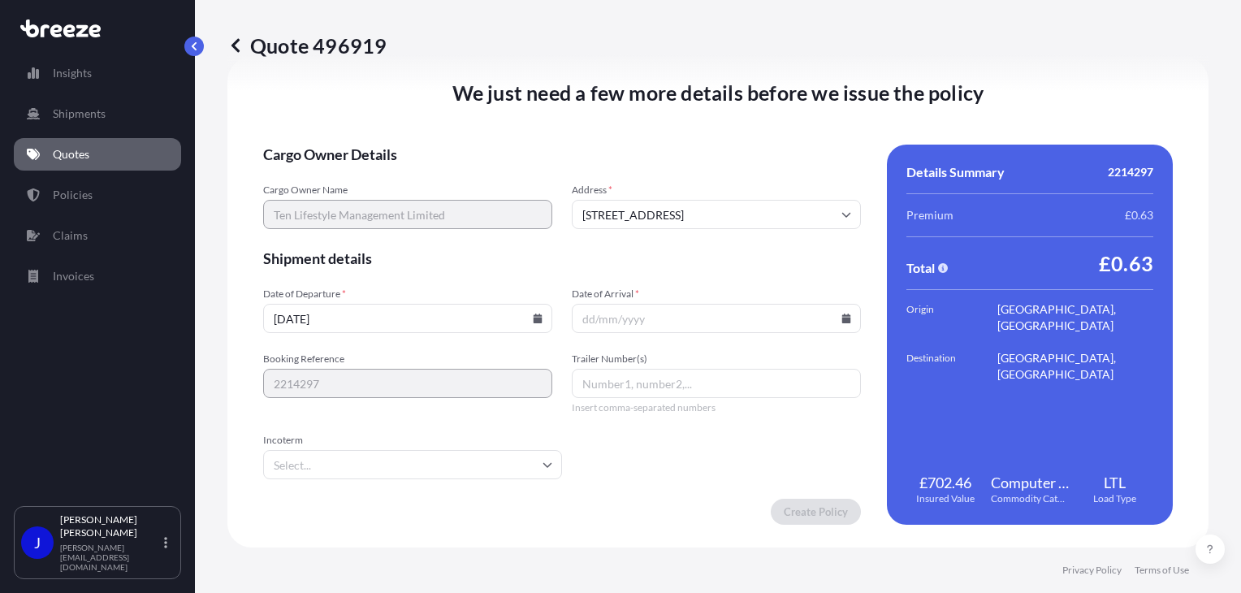
click at [842, 323] on icon at bounding box center [846, 319] width 9 height 10
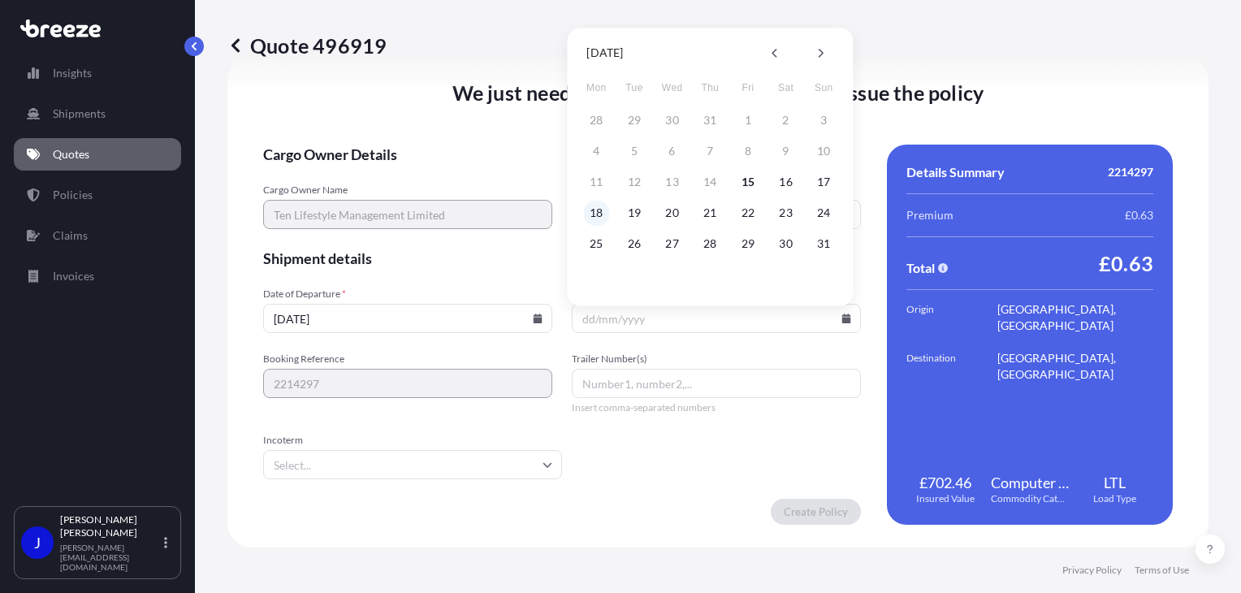
click at [601, 214] on button "18" at bounding box center [596, 213] width 26 height 26
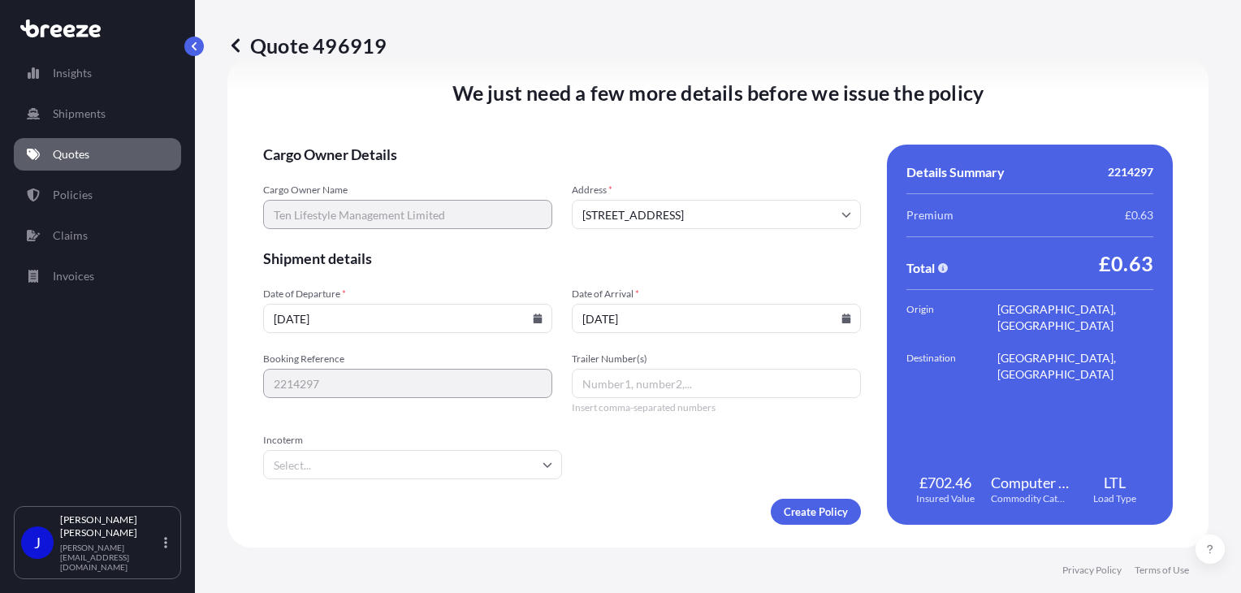
type input "[DATE]"
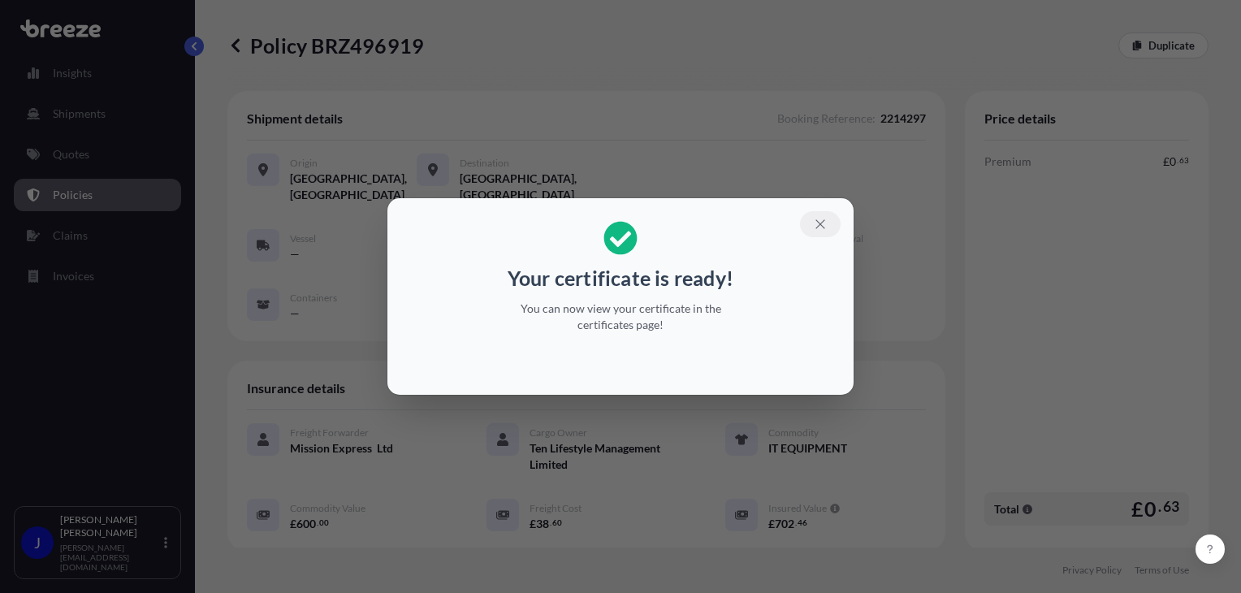
click at [822, 227] on icon "button" at bounding box center [820, 224] width 15 height 15
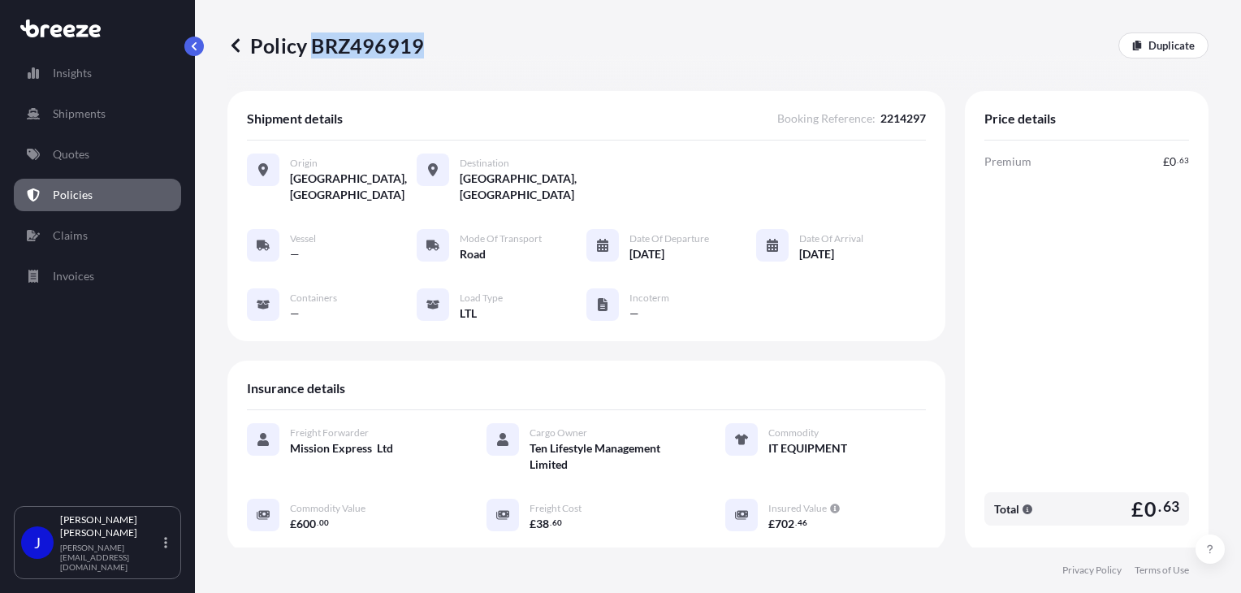
drag, startPoint x: 312, startPoint y: 48, endPoint x: 417, endPoint y: 54, distance: 104.9
click at [417, 54] on p "Policy BRZ496919" at bounding box center [325, 45] width 197 height 26
copy p "BRZ496919"
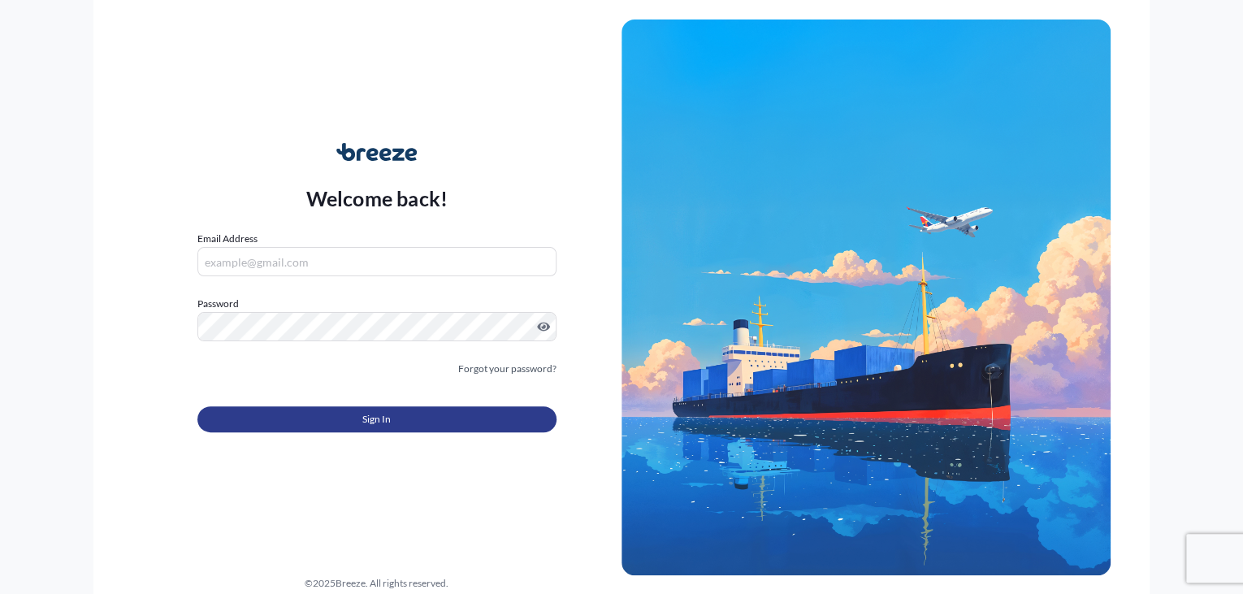
type input "[PERSON_NAME][EMAIL_ADDRESS][DOMAIN_NAME]"
click at [341, 421] on button "Sign In" at bounding box center [376, 419] width 359 height 26
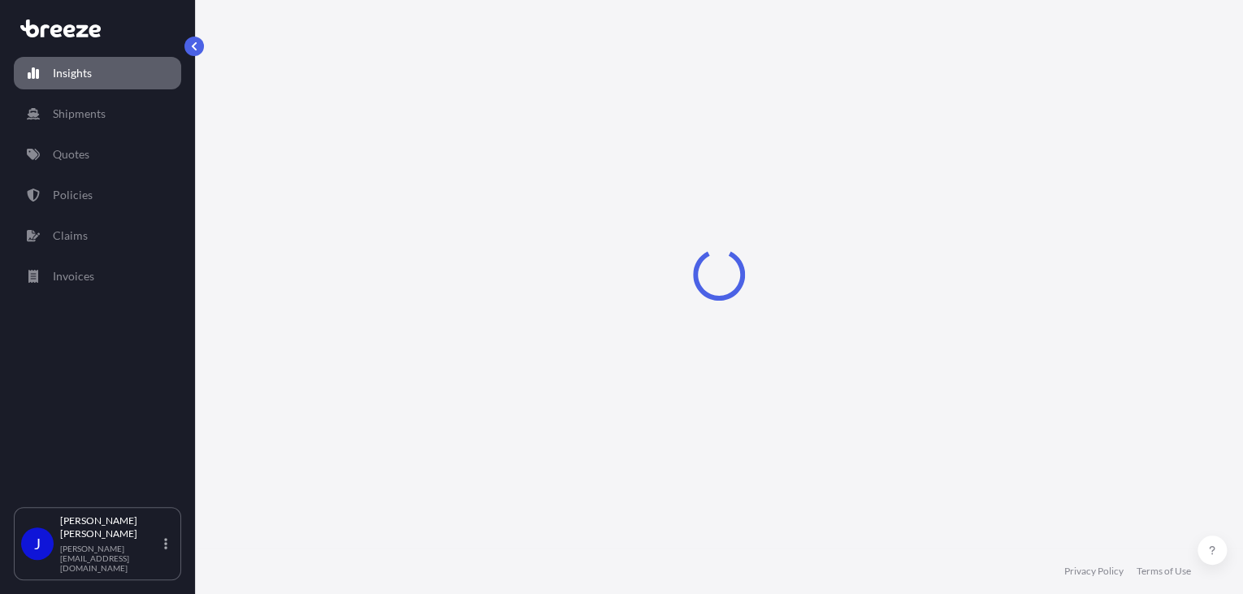
select select "2025"
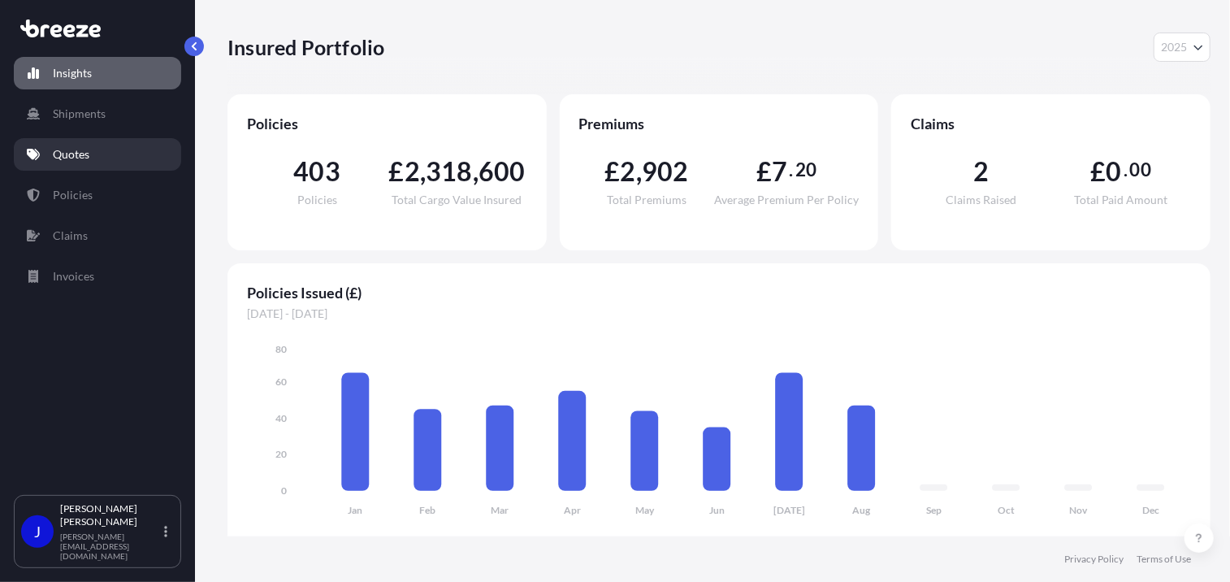
click at [75, 155] on p "Quotes" at bounding box center [71, 154] width 37 height 16
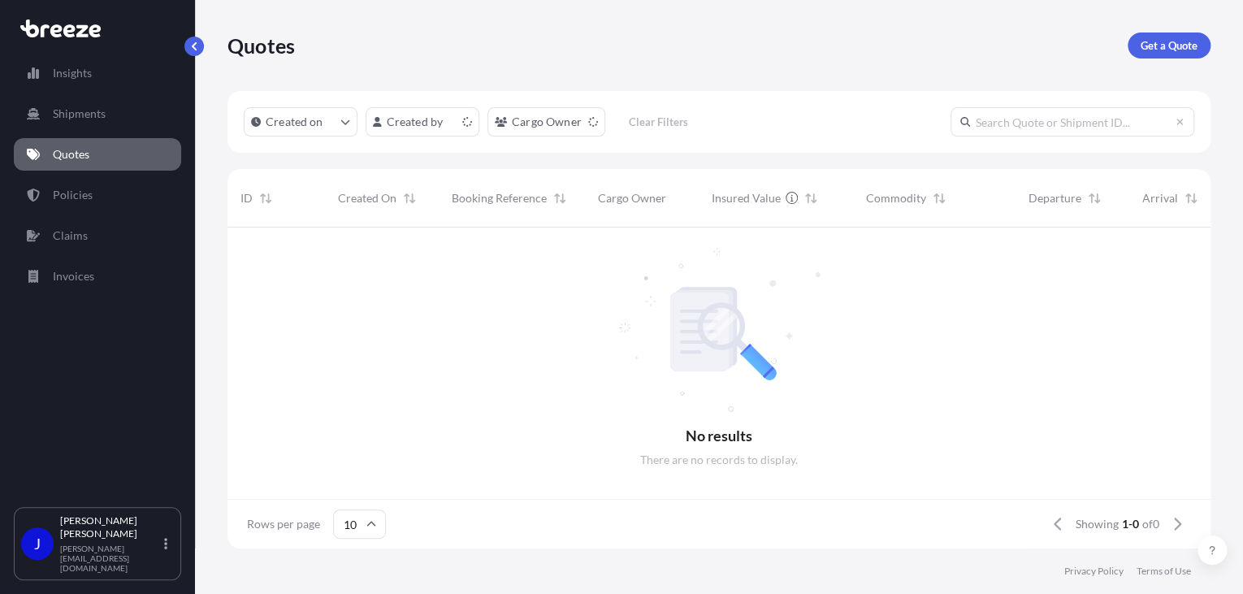
scroll to position [13, 13]
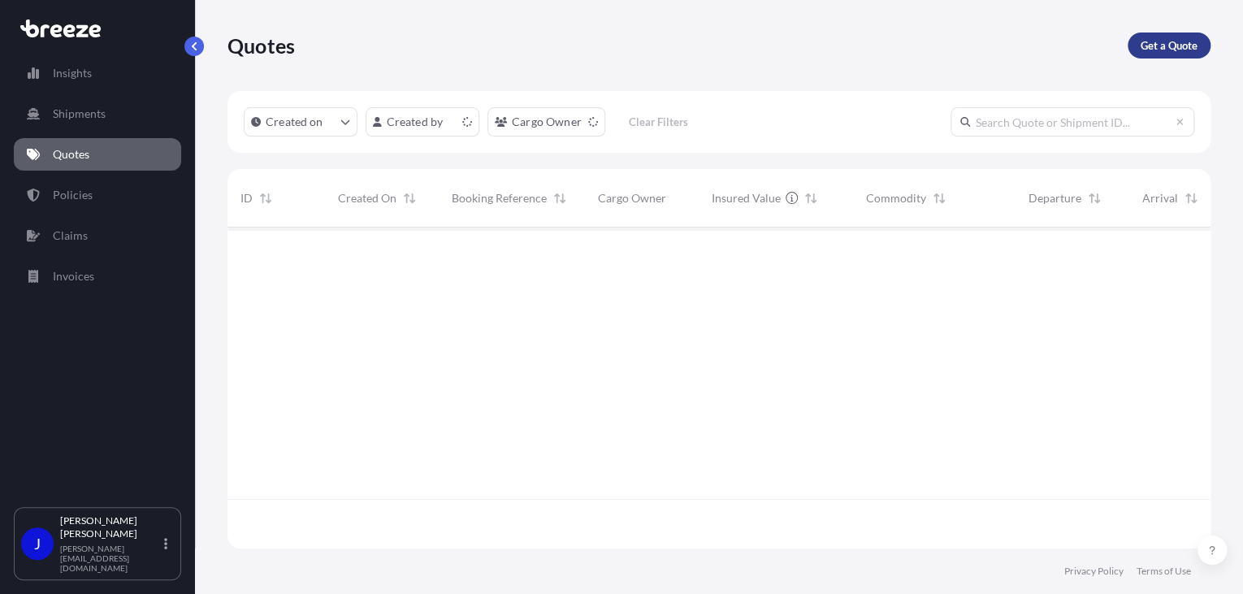
click at [1186, 45] on p "Get a Quote" at bounding box center [1168, 45] width 57 height 16
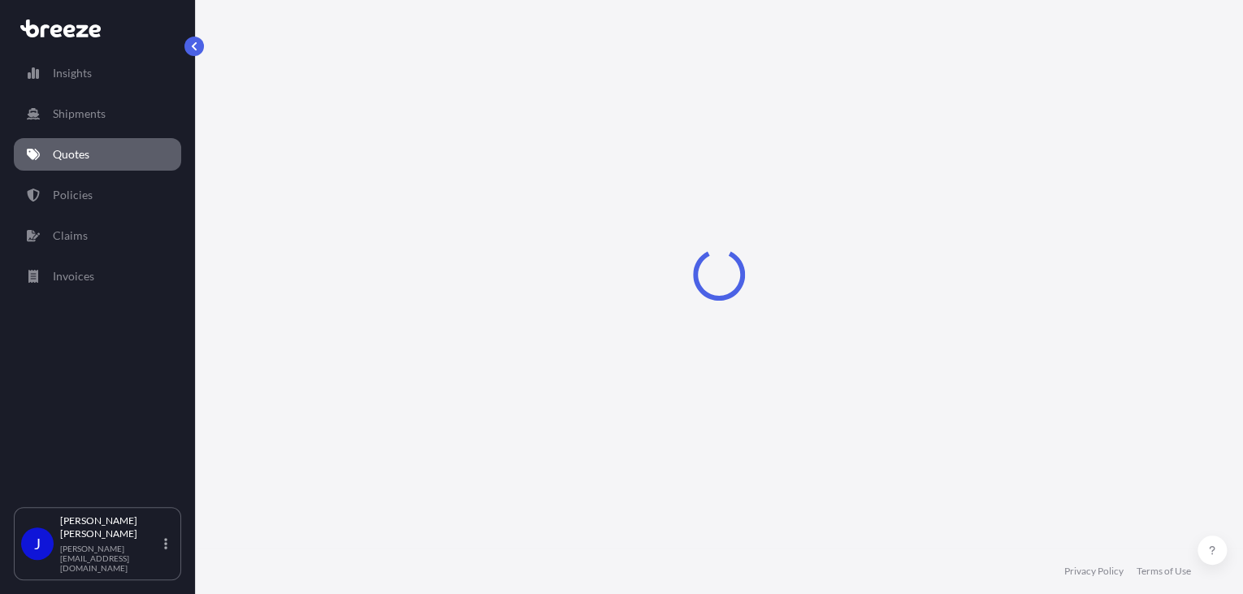
select select "Sea"
select select "1"
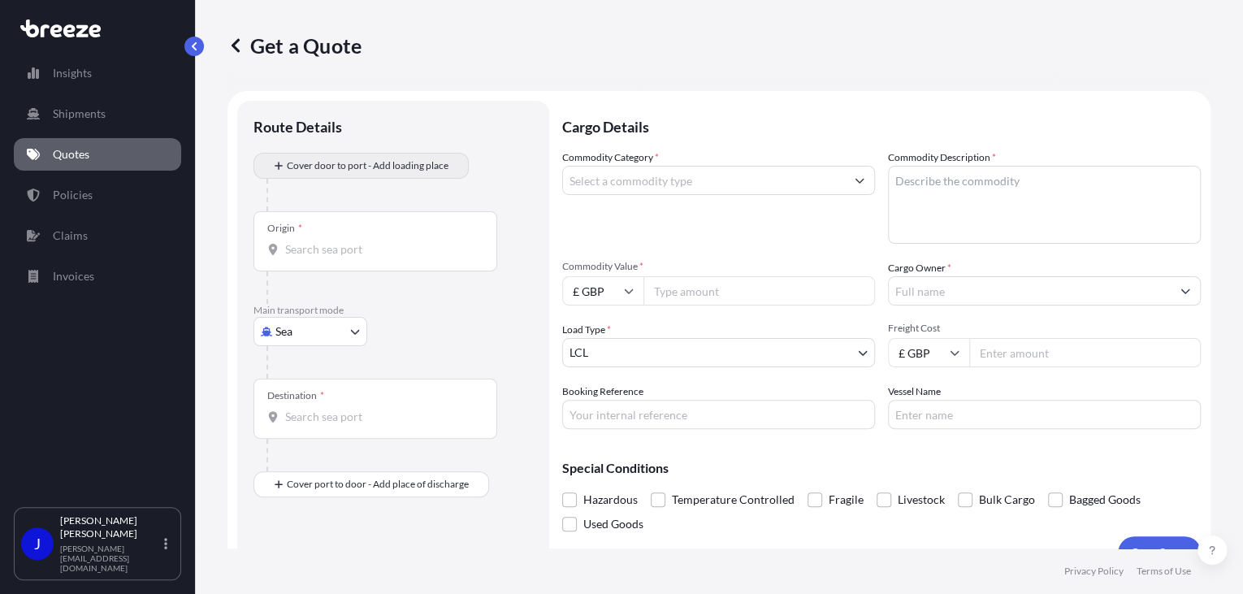
scroll to position [26, 0]
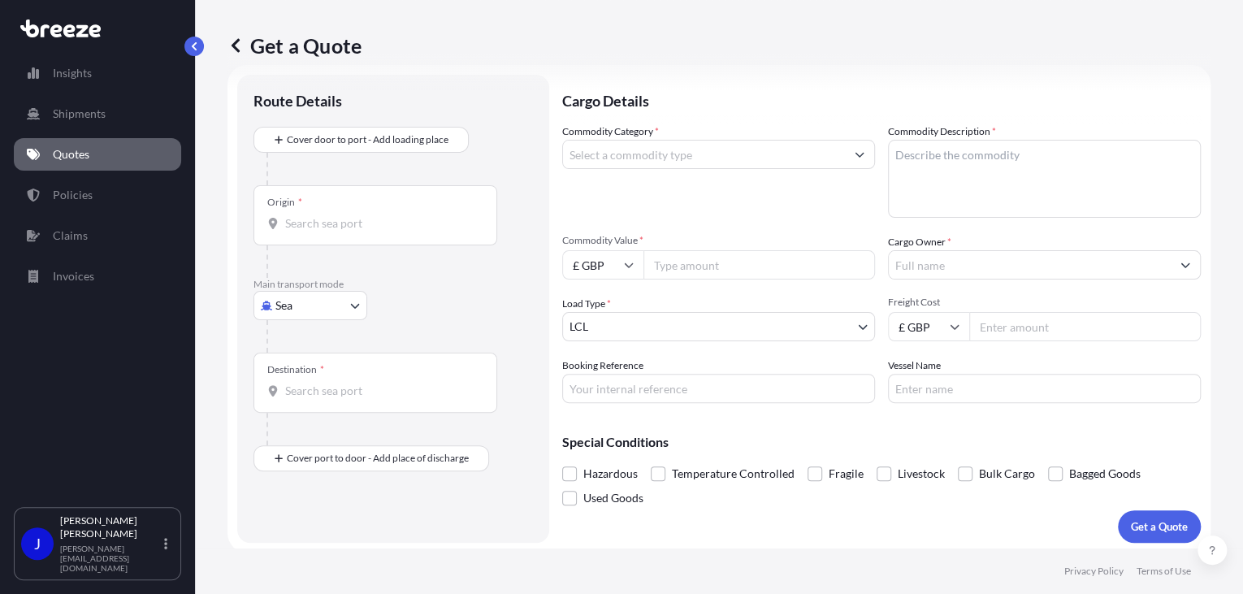
click at [301, 294] on body "Insights Shipments Quotes Policies Claims Invoices J [PERSON_NAME] [PERSON_NAME…" at bounding box center [621, 297] width 1243 height 594
click at [312, 398] on div "Road" at bounding box center [310, 405] width 101 height 29
select select "Road"
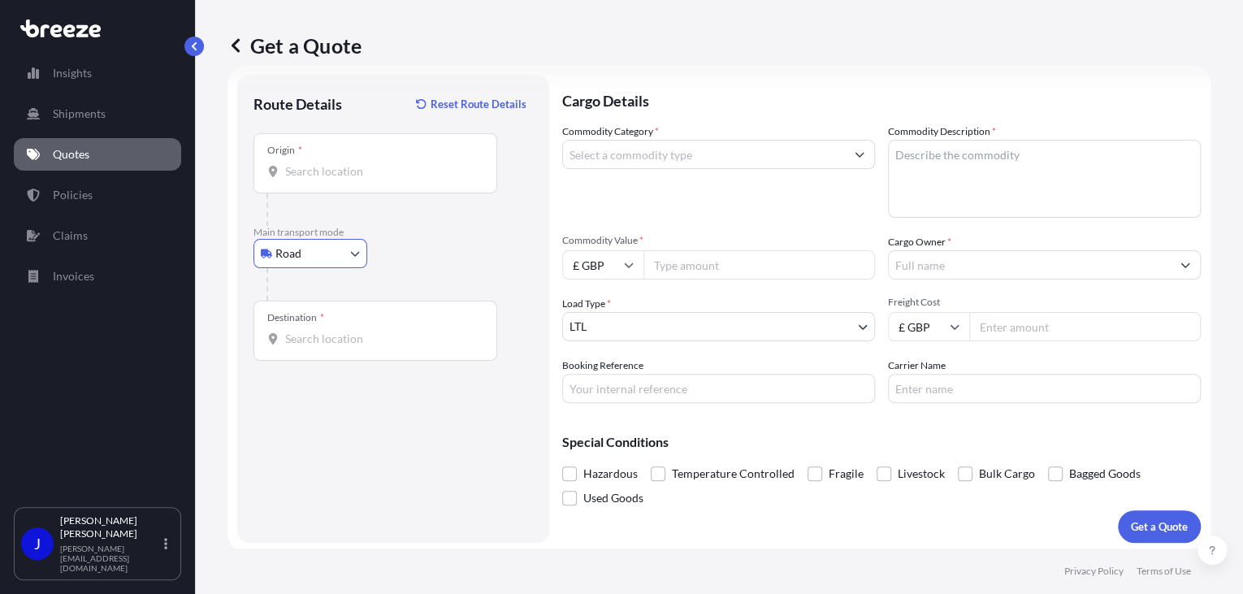
click at [336, 180] on div "Origin *" at bounding box center [375, 163] width 244 height 60
click at [336, 180] on input "Origin *" at bounding box center [381, 171] width 192 height 16
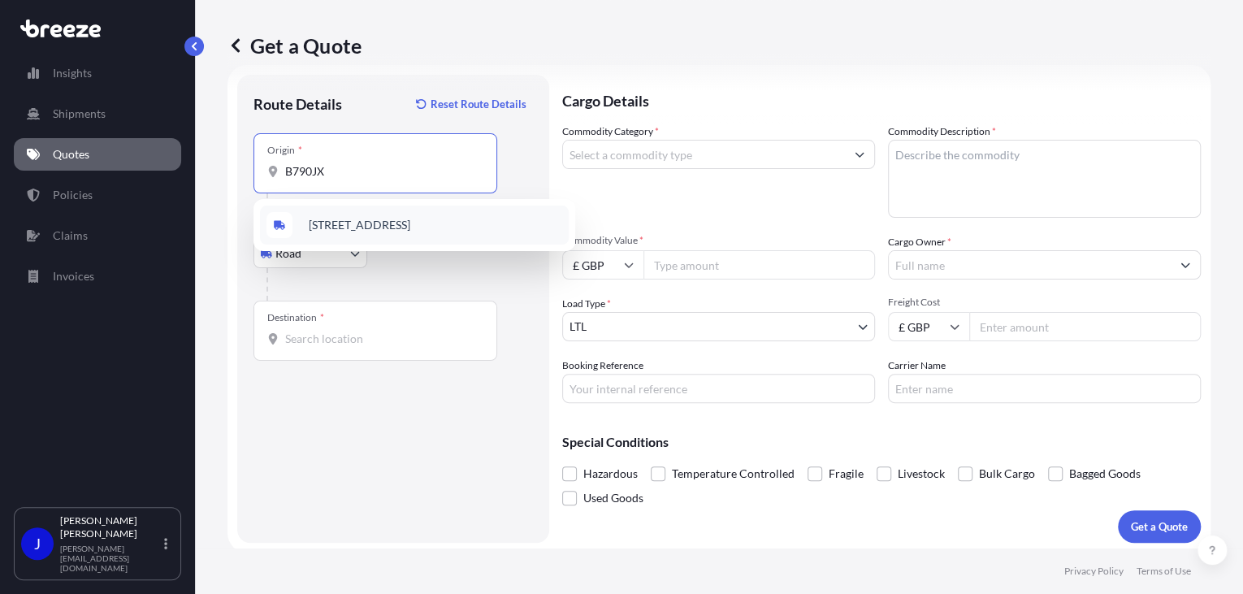
click at [332, 223] on span "[STREET_ADDRESS]" at bounding box center [360, 225] width 102 height 16
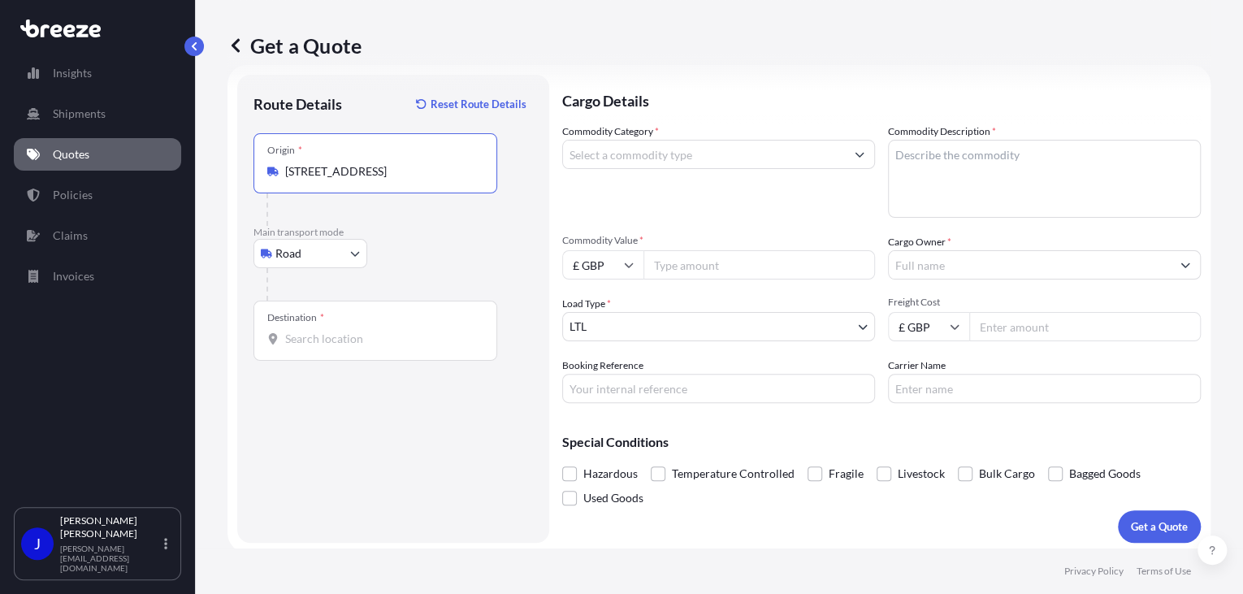
type input "[STREET_ADDRESS]"
click at [335, 340] on input "Destination *" at bounding box center [381, 339] width 192 height 16
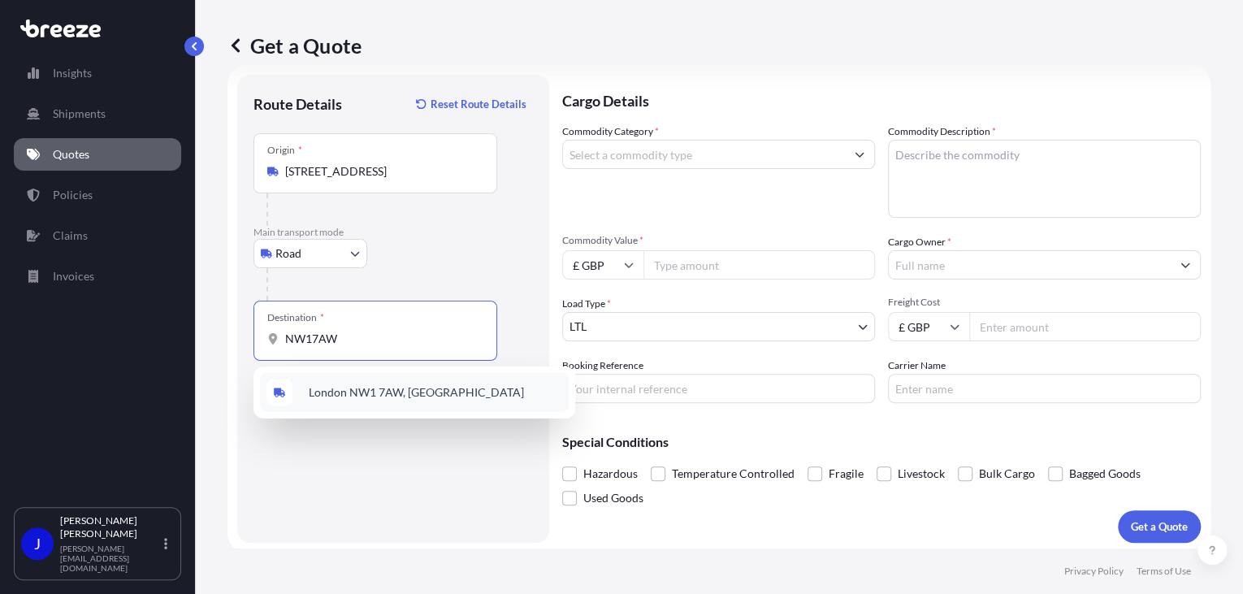
click at [345, 396] on span "London NW1 7AW, [GEOGRAPHIC_DATA]" at bounding box center [416, 392] width 215 height 16
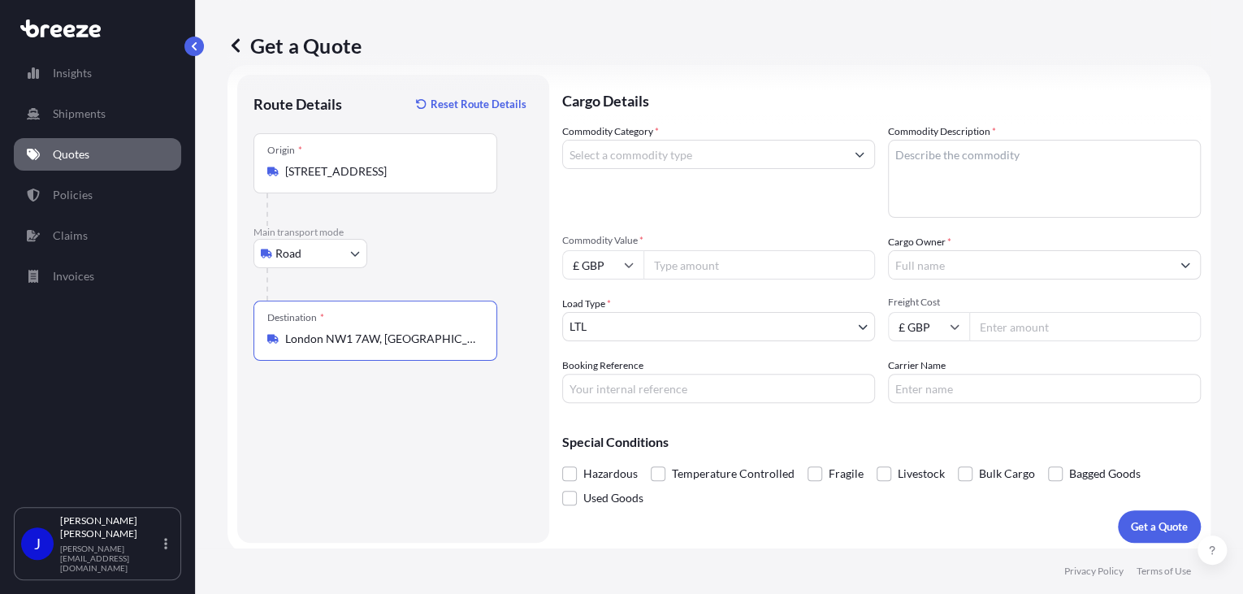
type input "London NW1 7AW, [GEOGRAPHIC_DATA]"
click at [692, 275] on input "Commodity Value *" at bounding box center [758, 264] width 231 height 29
type input "500"
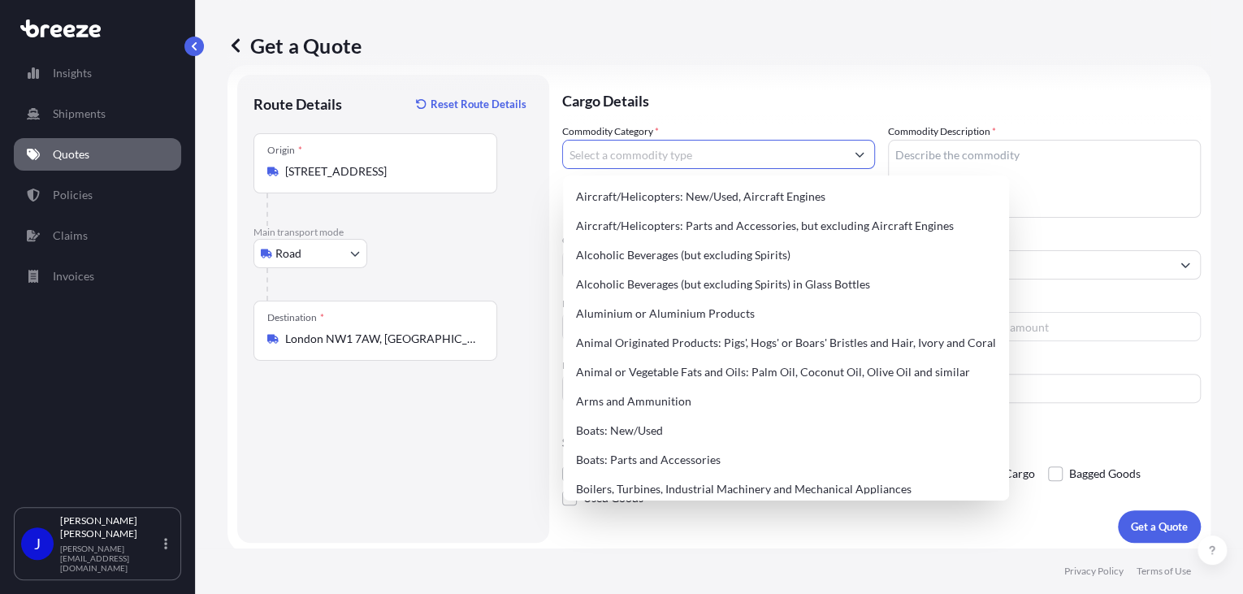
click at [669, 163] on input "Commodity Category *" at bounding box center [704, 154] width 282 height 29
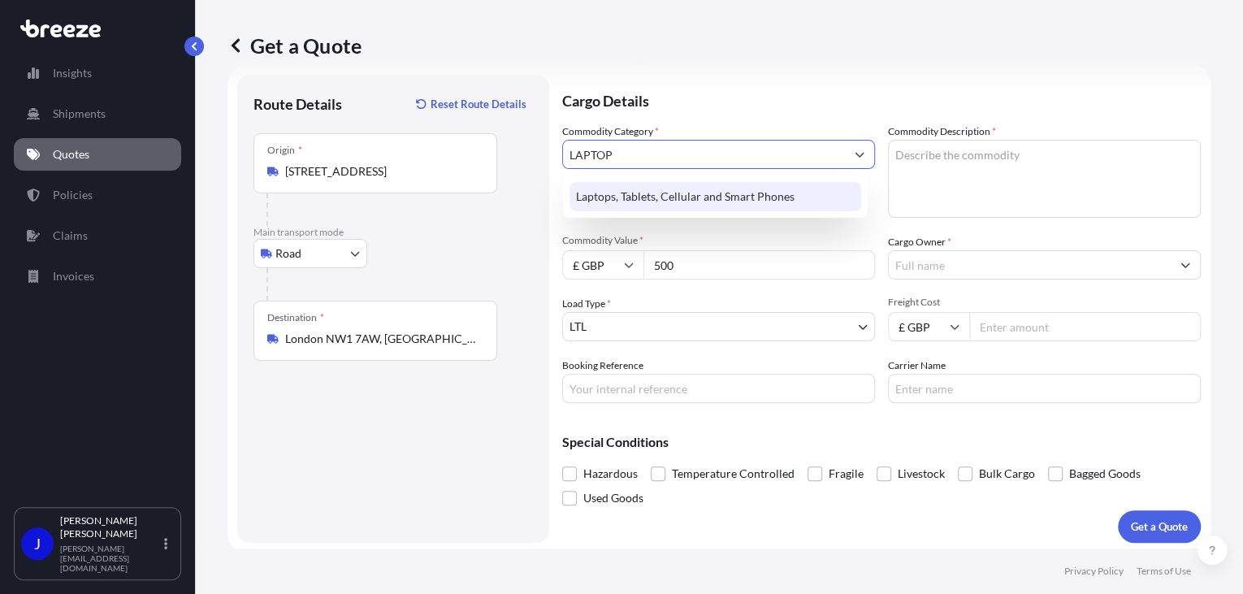
type input "LAPTOP"
click at [704, 211] on div "Laptops, Tablets, Cellular and Smart Phones" at bounding box center [715, 196] width 305 height 42
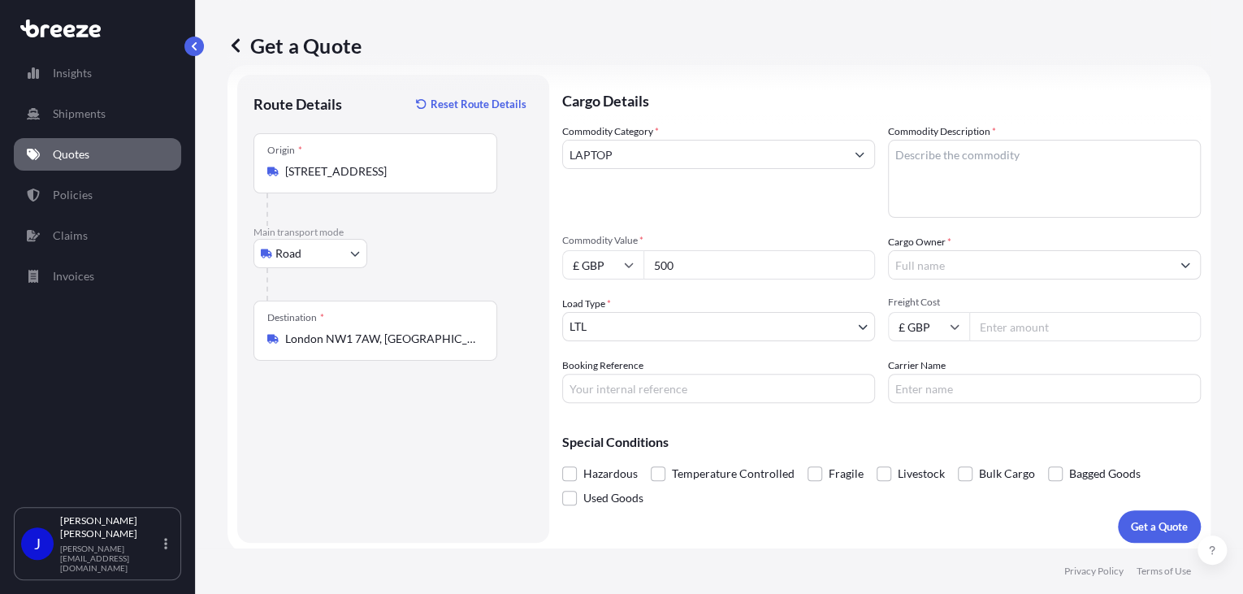
click at [935, 171] on textarea "Commodity Description *" at bounding box center [1044, 179] width 313 height 78
type textarea "LAPTOP"
click at [986, 266] on input "Cargo Owner *" at bounding box center [1030, 264] width 282 height 29
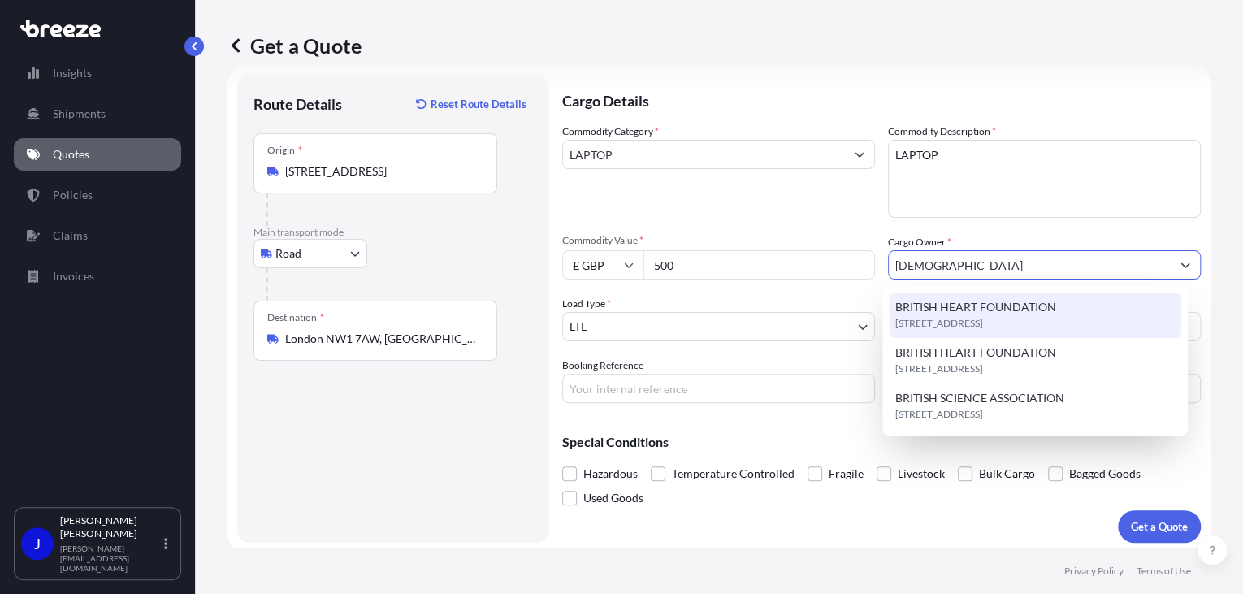
click at [976, 305] on span "BRITISH HEART FOUNDATION" at bounding box center [975, 307] width 161 height 16
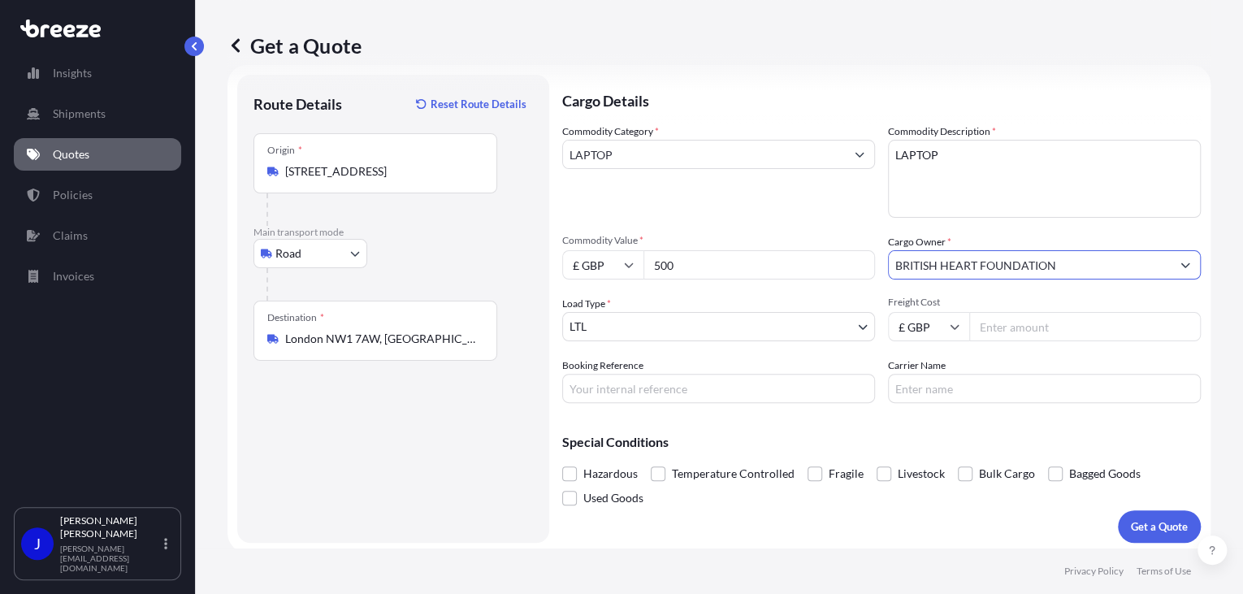
type input "BRITISH HEART FOUNDATION"
click at [630, 387] on input "Booking Reference" at bounding box center [718, 388] width 313 height 29
type input "2213864"
click at [995, 327] on input "Freight Cost" at bounding box center [1084, 326] width 231 height 29
type input "29.90"
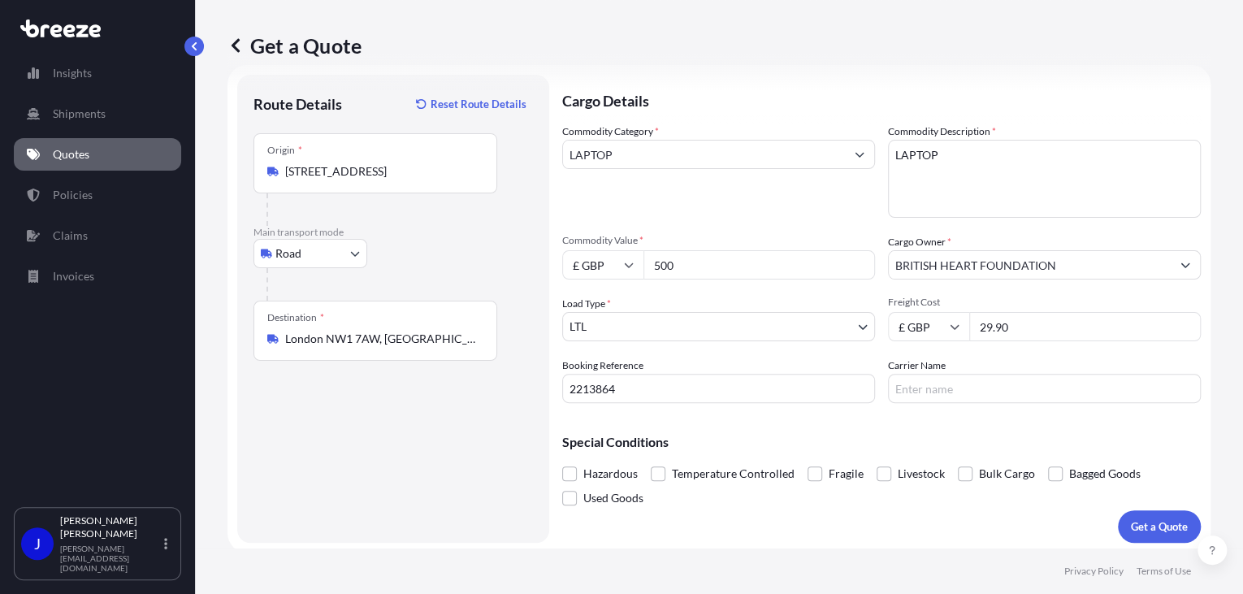
click at [892, 431] on div "Special Conditions Hazardous Temperature Controlled Fragile Livestock Bulk Carg…" at bounding box center [881, 463] width 638 height 94
click at [1162, 527] on p "Get a Quote" at bounding box center [1159, 526] width 57 height 16
click at [731, 146] on input "LAPTOP" at bounding box center [704, 154] width 282 height 29
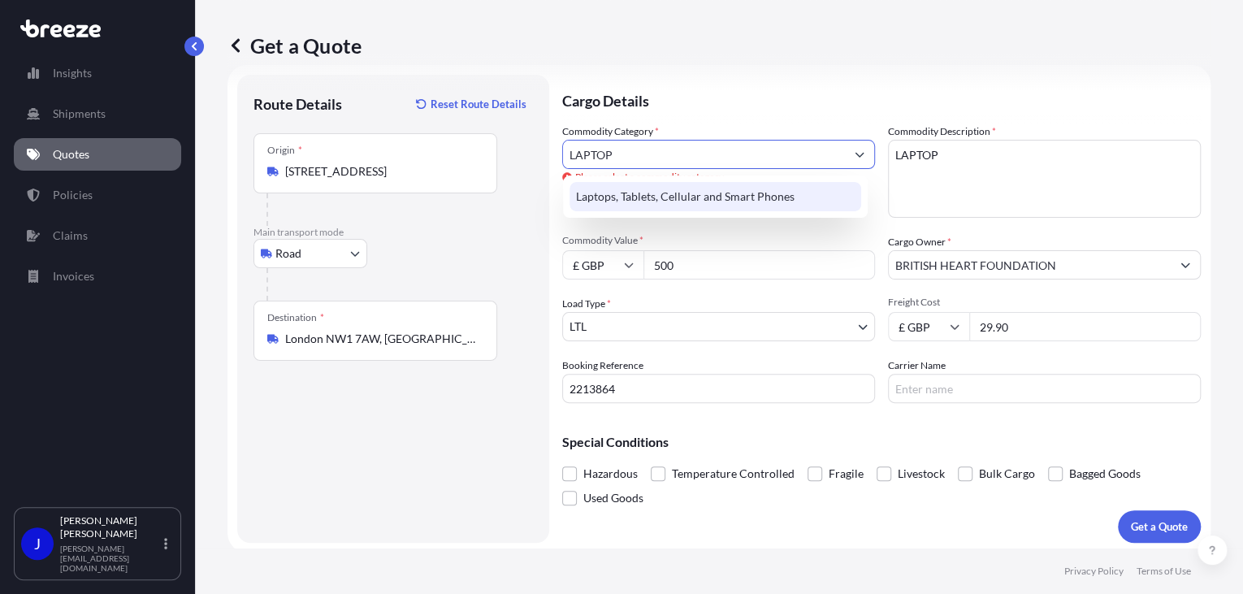
click at [699, 191] on div "Laptops, Tablets, Cellular and Smart Phones" at bounding box center [715, 196] width 292 height 29
type input "Laptops, Tablets, Cellular and Smart Phones"
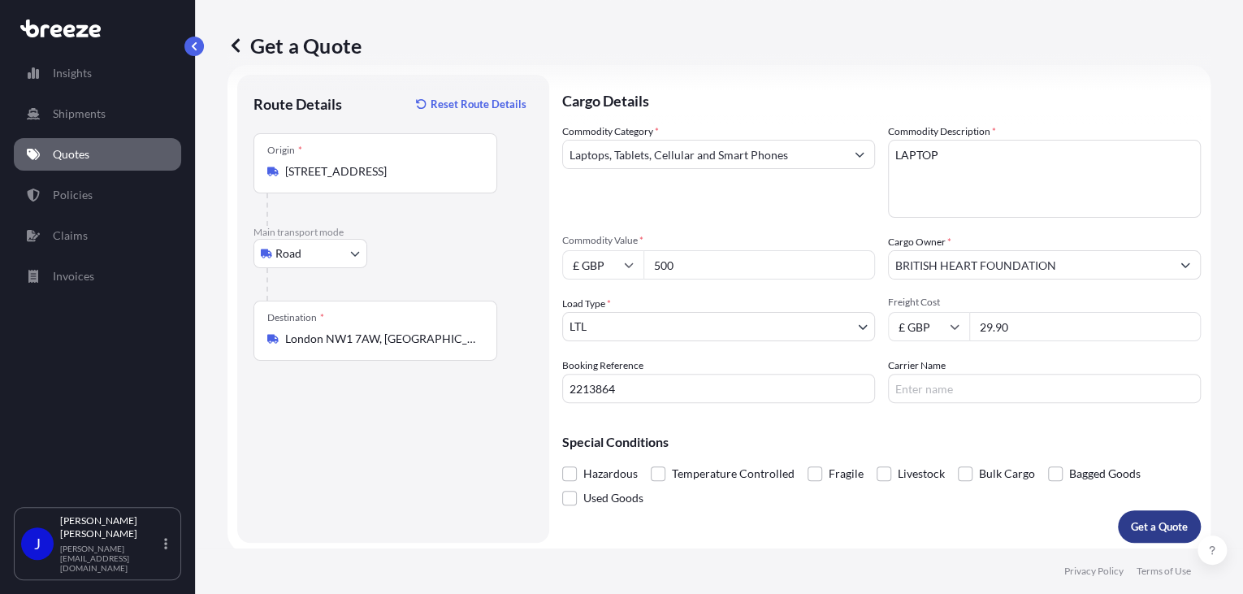
click at [1157, 526] on p "Get a Quote" at bounding box center [1159, 526] width 57 height 16
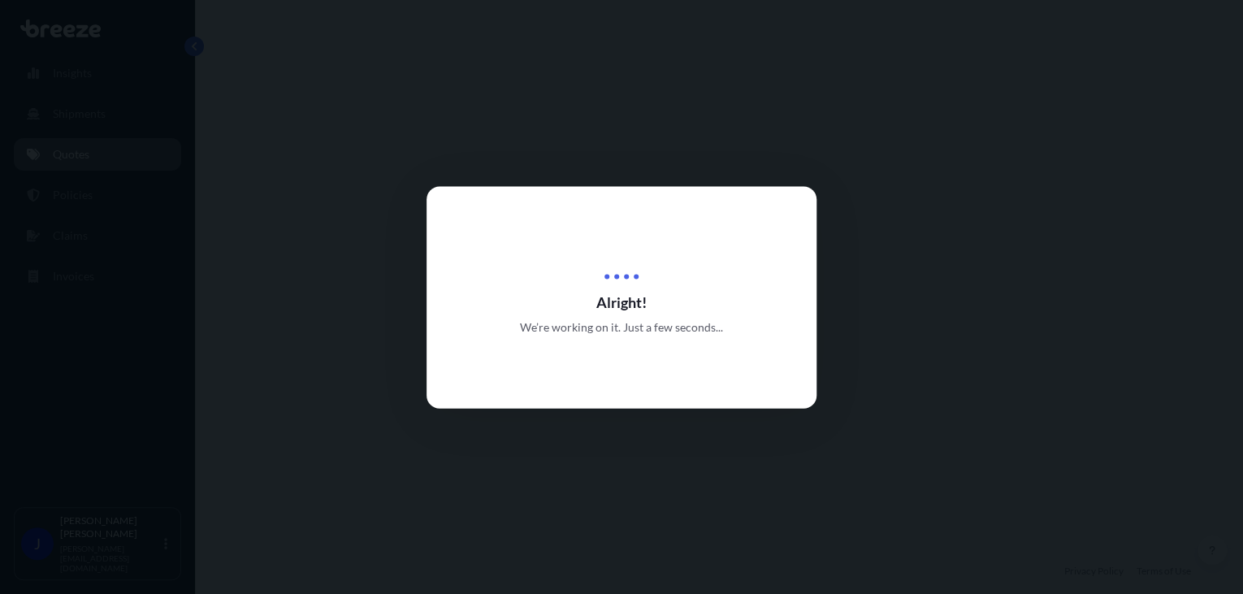
select select "Road"
select select "1"
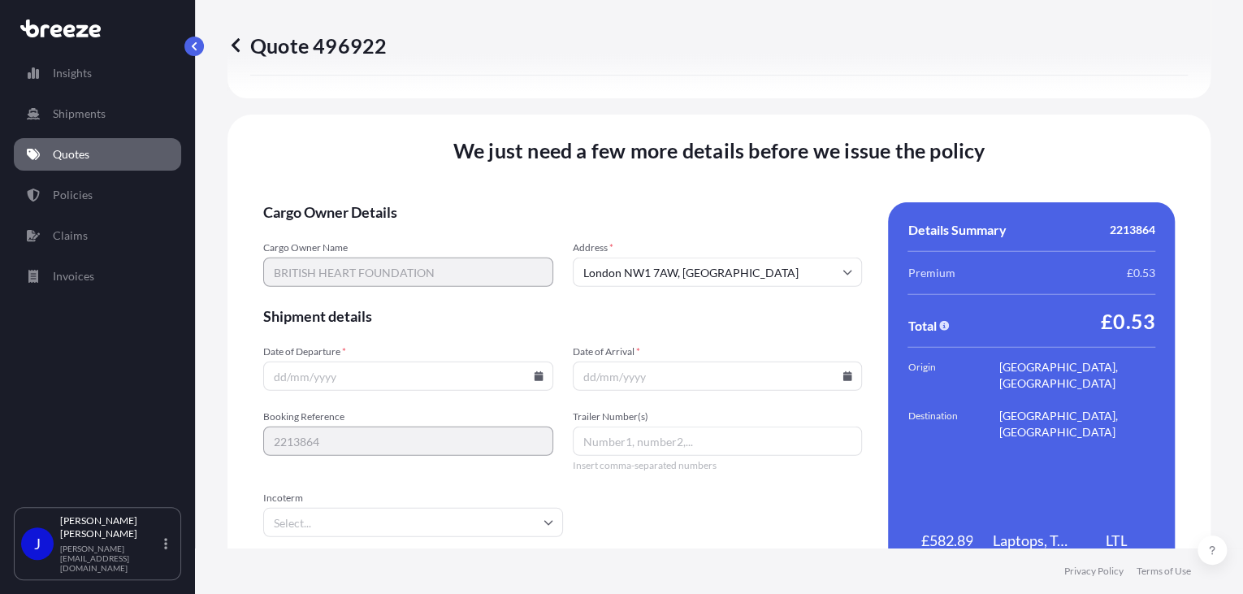
scroll to position [2025, 0]
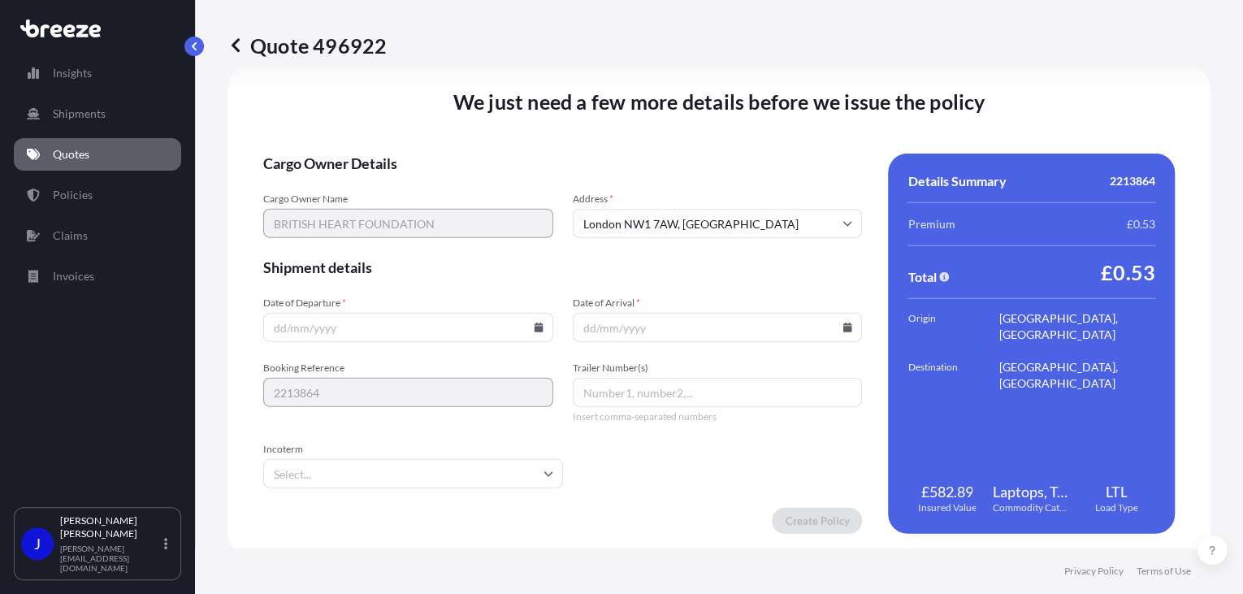
click at [534, 322] on icon at bounding box center [539, 327] width 10 height 10
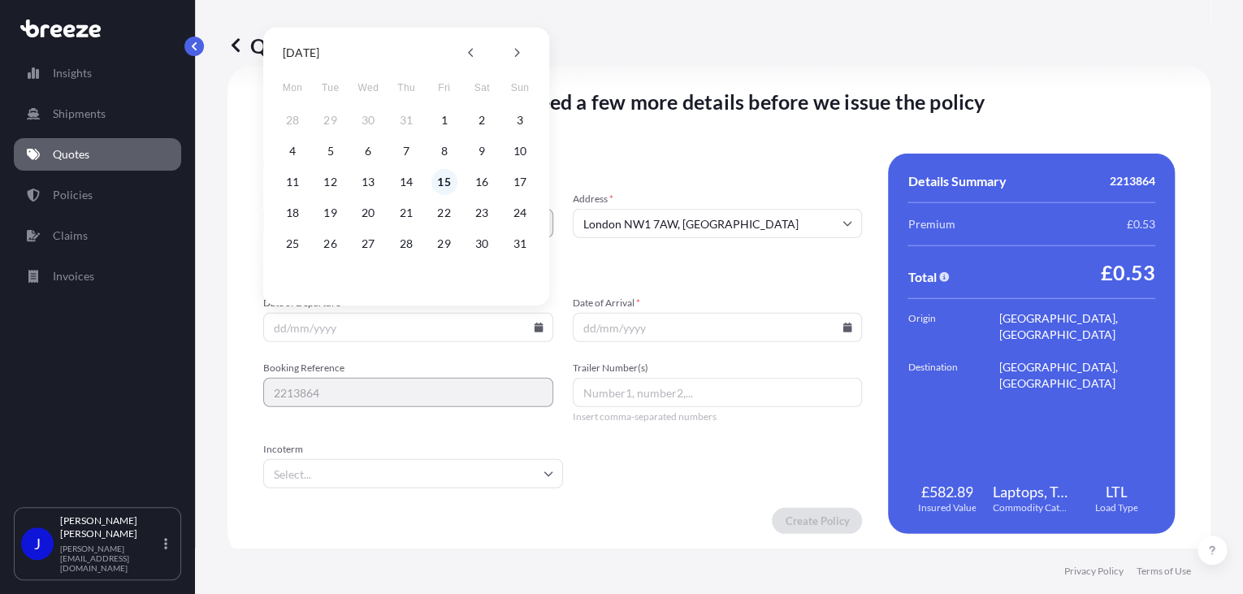
click at [435, 180] on button "15" at bounding box center [444, 182] width 26 height 26
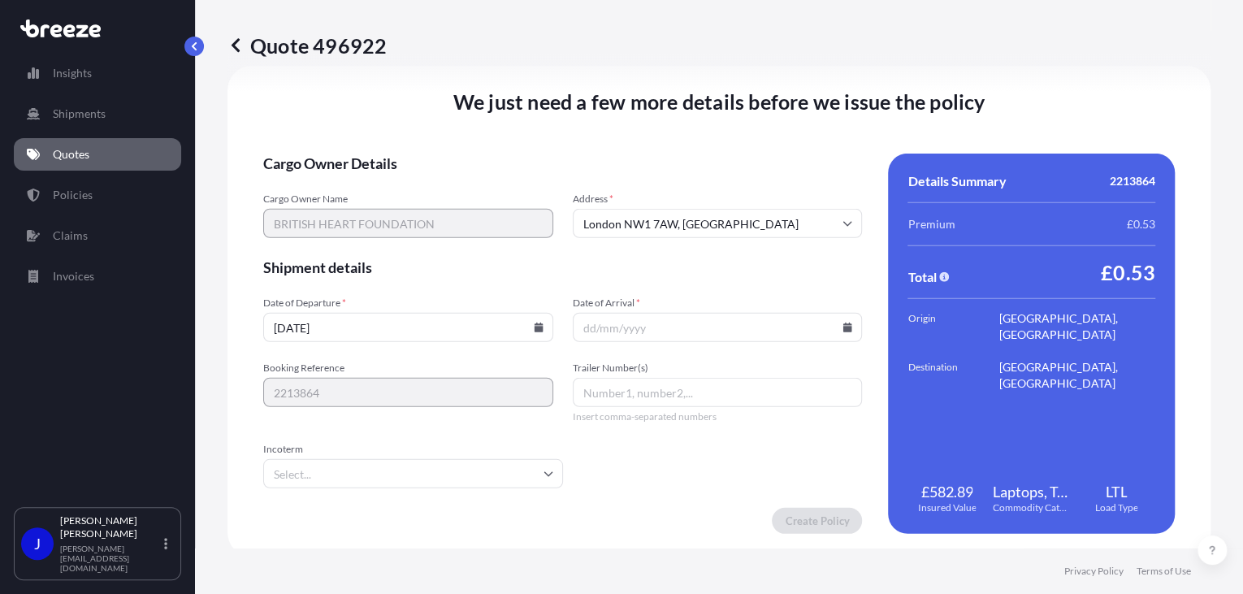
type input "[DATE]"
click at [843, 330] on icon at bounding box center [847, 327] width 9 height 10
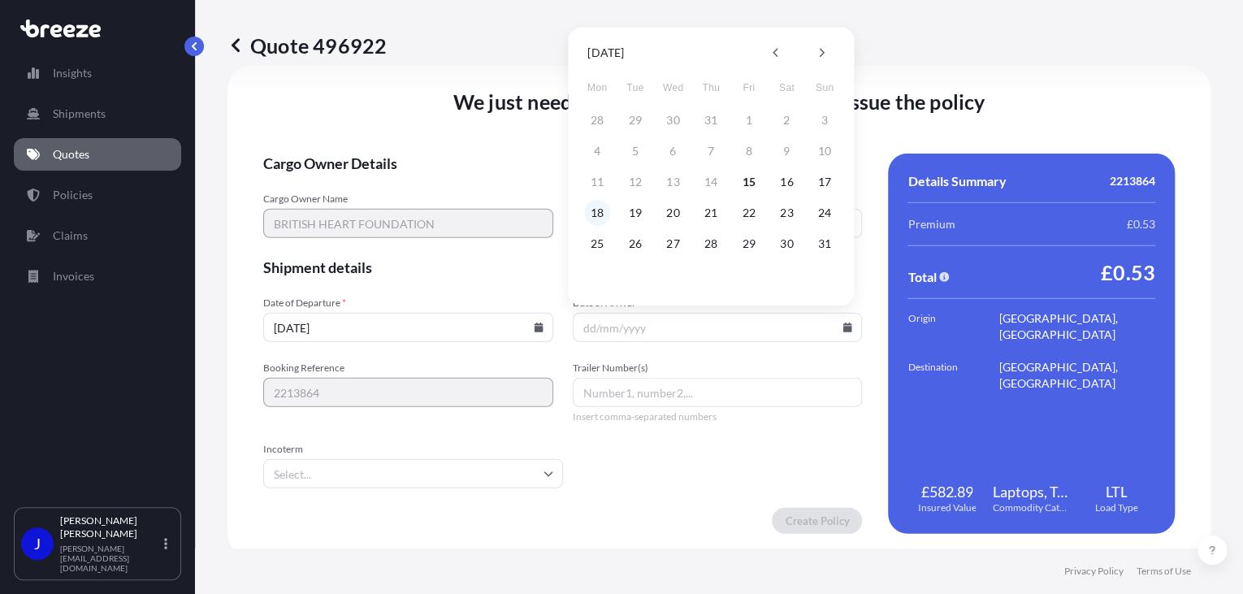
click at [603, 207] on button "18" at bounding box center [597, 213] width 26 height 26
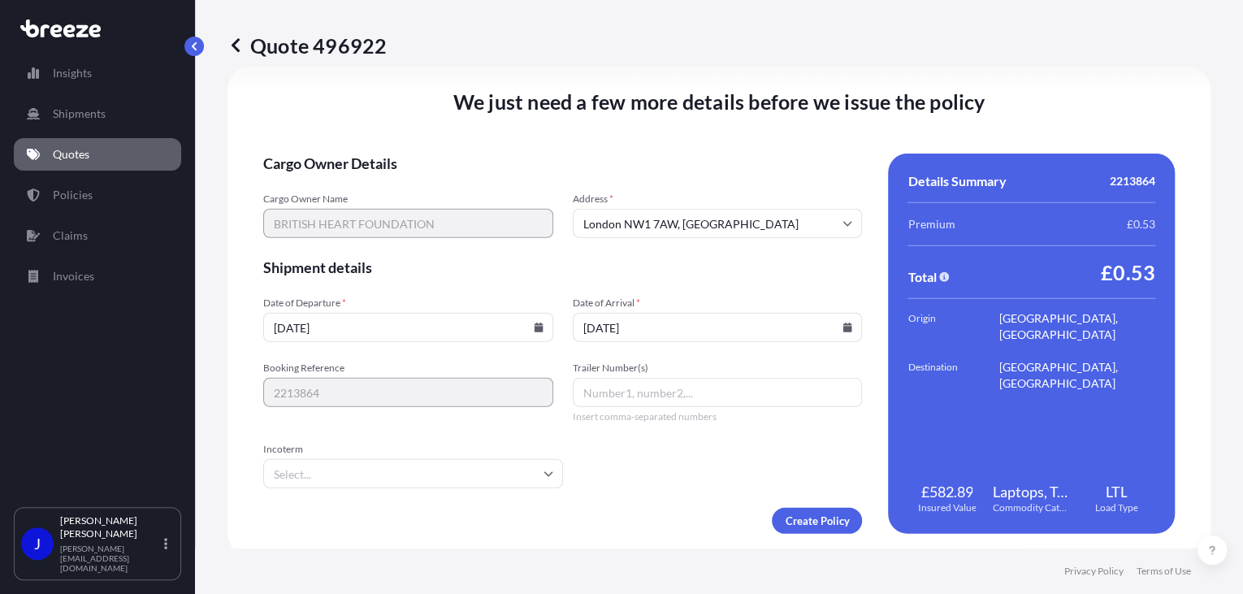
type input "[DATE]"
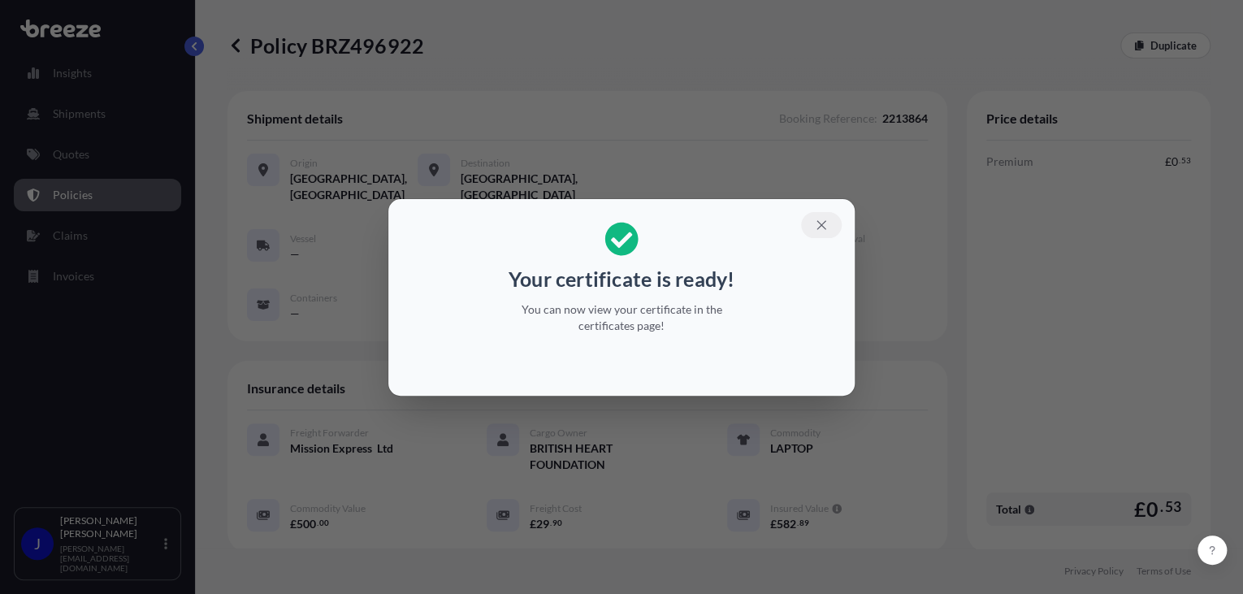
click at [824, 223] on icon "button" at bounding box center [821, 225] width 15 height 15
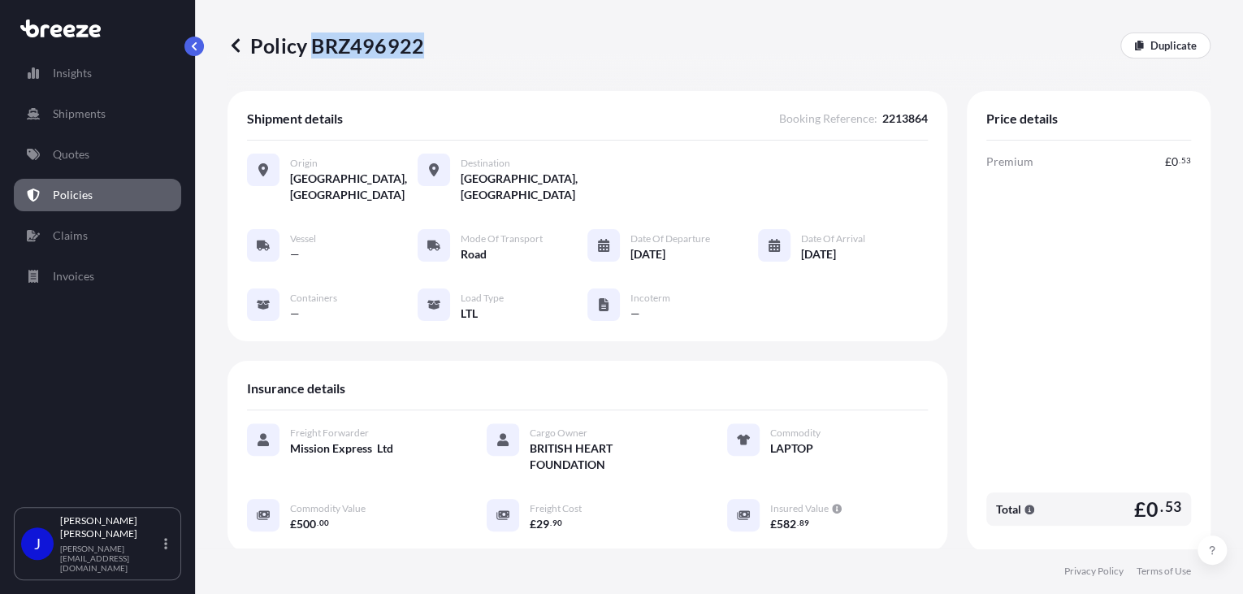
drag, startPoint x: 316, startPoint y: 41, endPoint x: 421, endPoint y: 45, distance: 104.9
click at [421, 45] on p "Policy BRZ496922" at bounding box center [325, 45] width 197 height 26
copy p "BRZ496922"
